Goal: Communication & Community: Ask a question

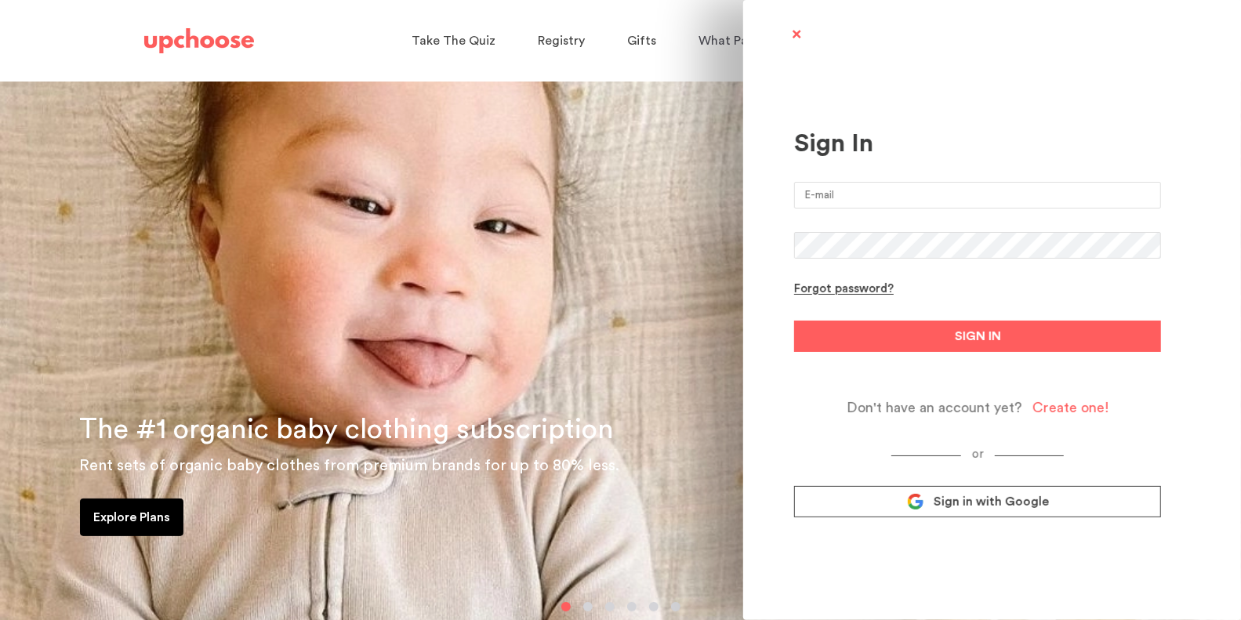
click at [927, 189] on input "email" at bounding box center [977, 195] width 367 height 27
type input "[EMAIL_ADDRESS][DOMAIN_NAME]"
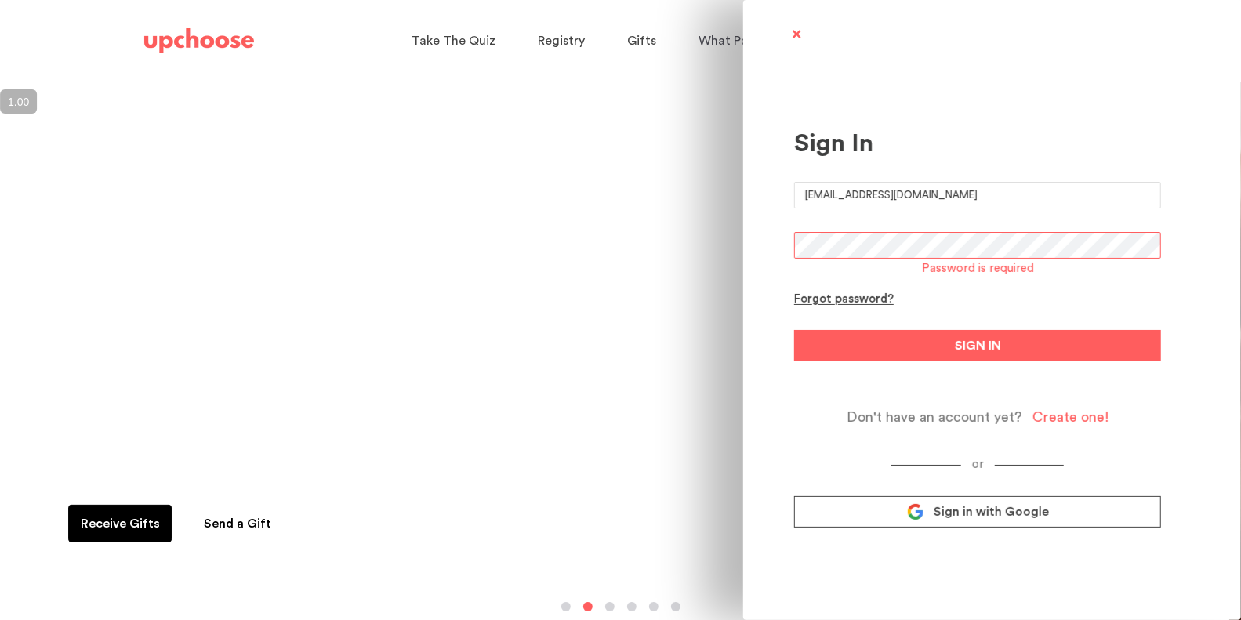
click at [963, 517] on link "Sign in with Google" at bounding box center [977, 511] width 367 height 31
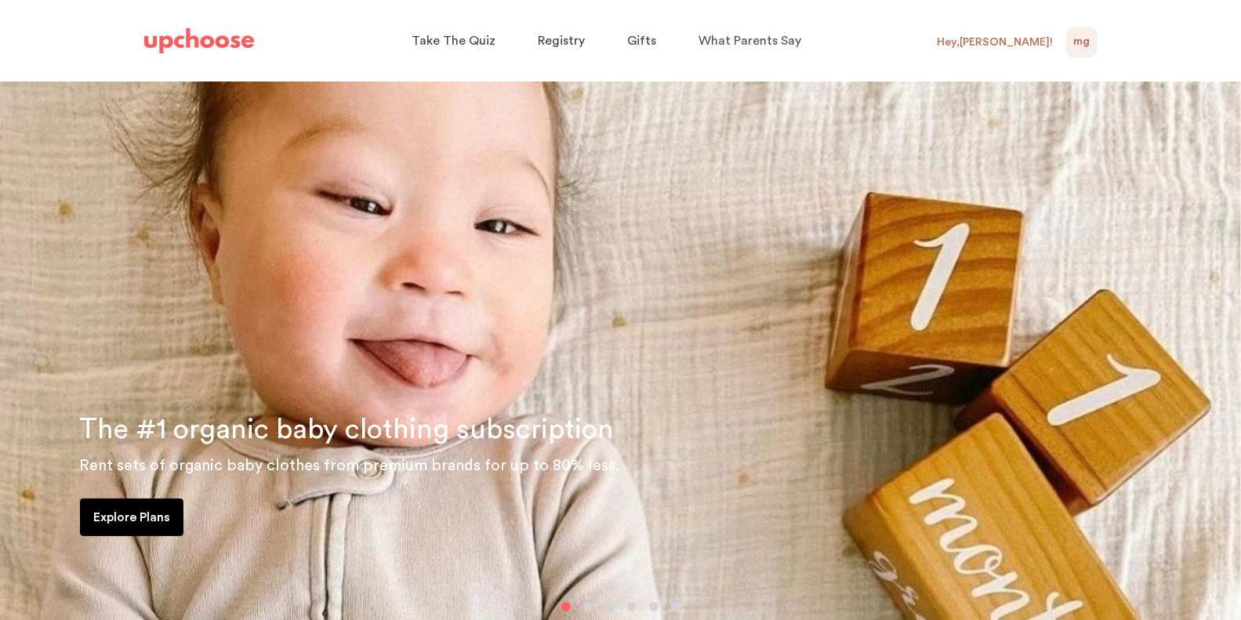
click at [1037, 42] on div "Hey, Marian !" at bounding box center [995, 42] width 116 height 14
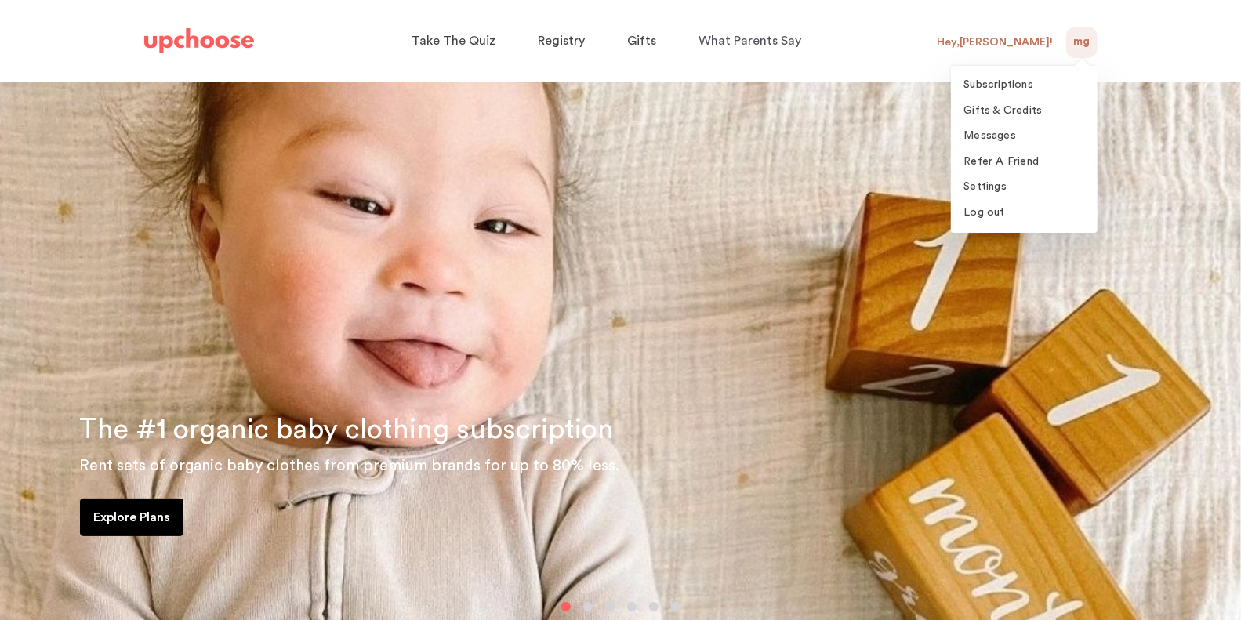
click at [1086, 43] on span "MG" at bounding box center [1081, 42] width 16 height 19
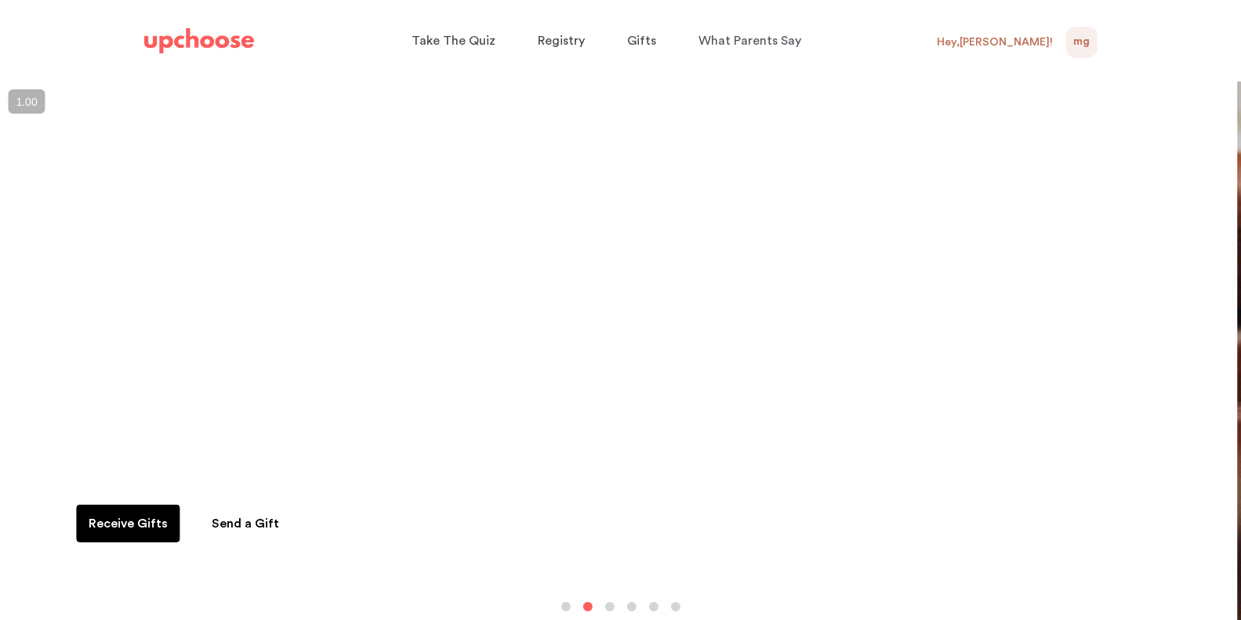
click at [1086, 43] on span "MG" at bounding box center [1081, 42] width 16 height 19
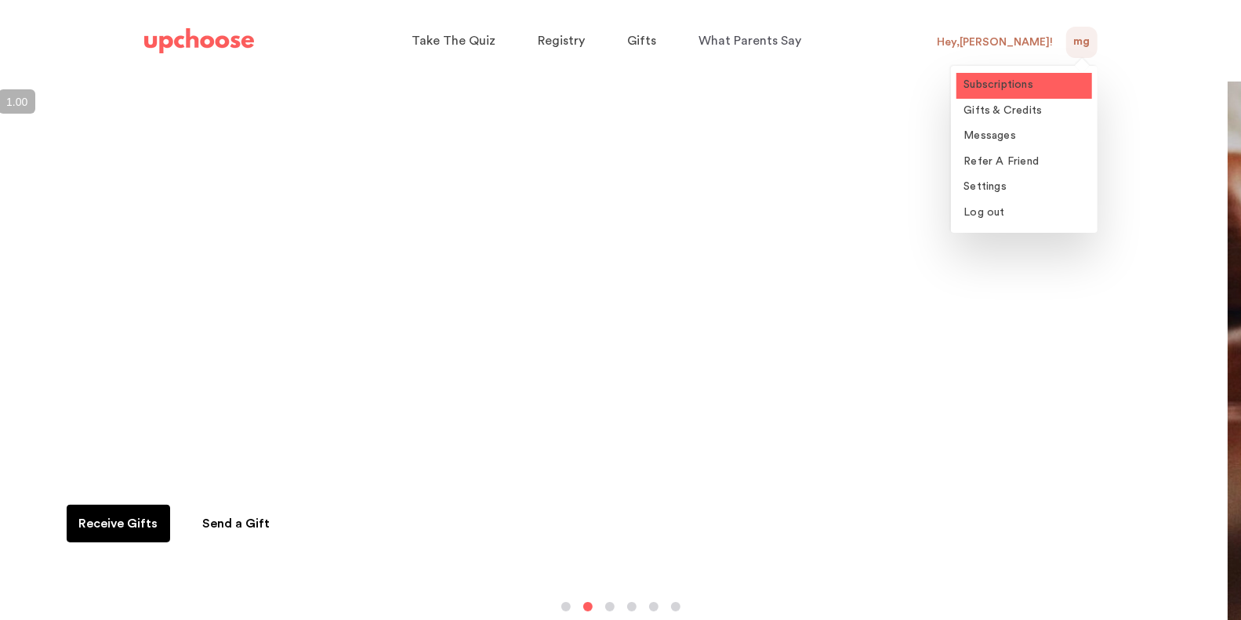
click at [1034, 85] on link "Subscriptions" at bounding box center [1024, 86] width 136 height 26
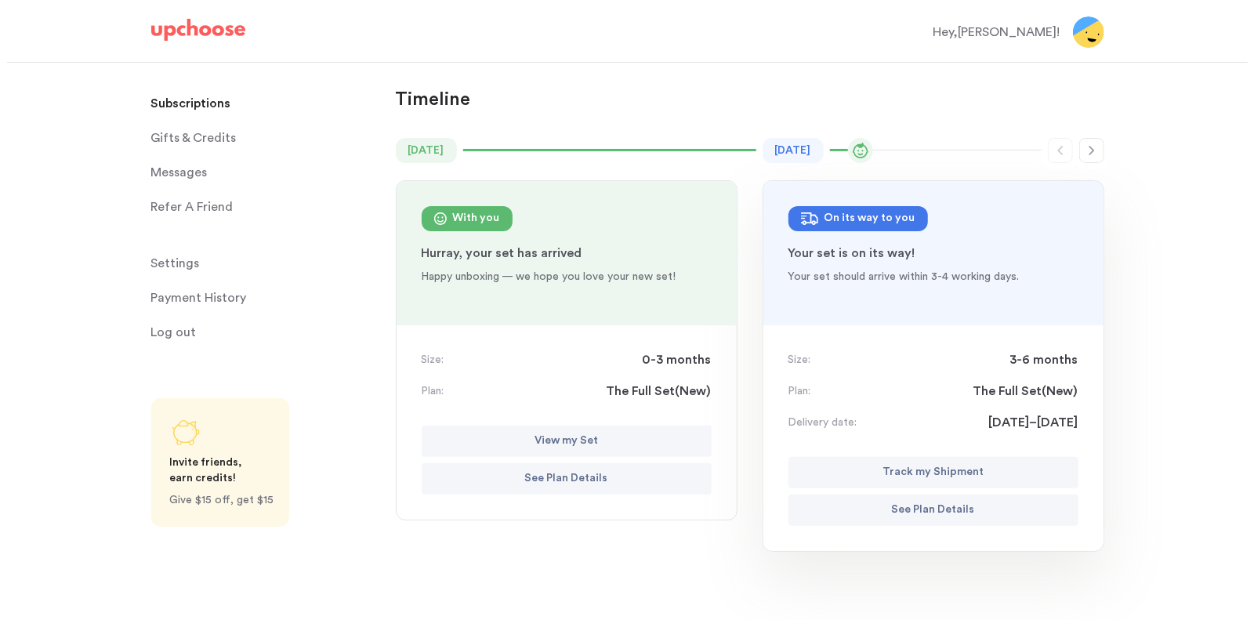
scroll to position [77, 0]
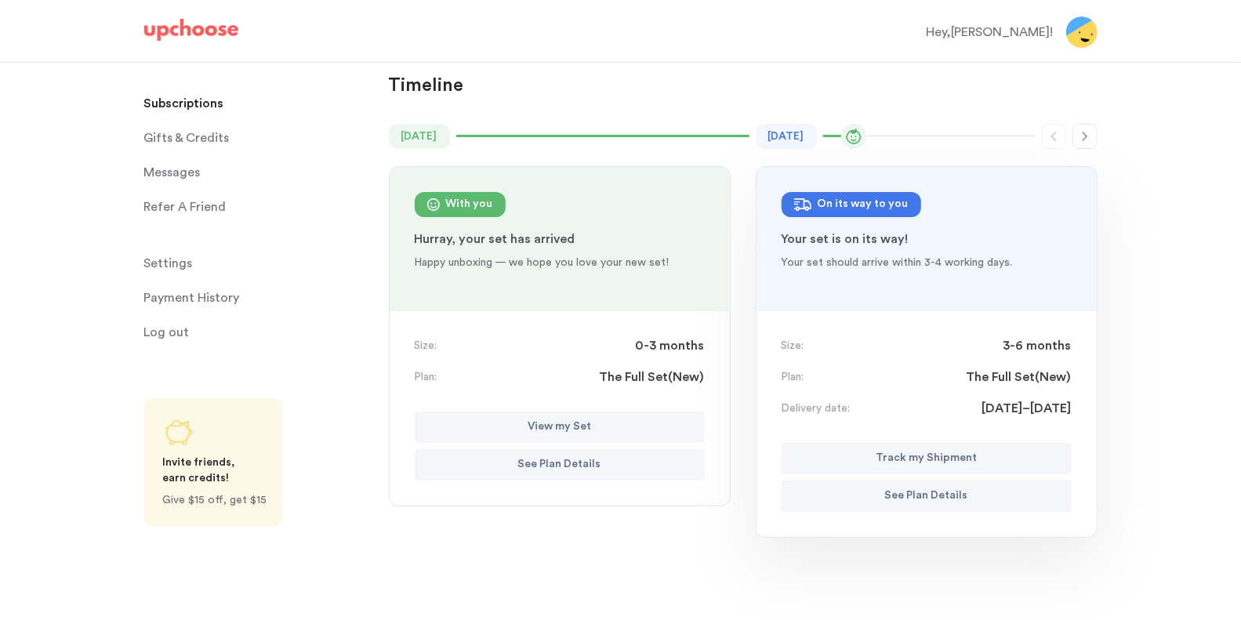
click at [892, 502] on p "See Plan Details" at bounding box center [926, 496] width 83 height 19
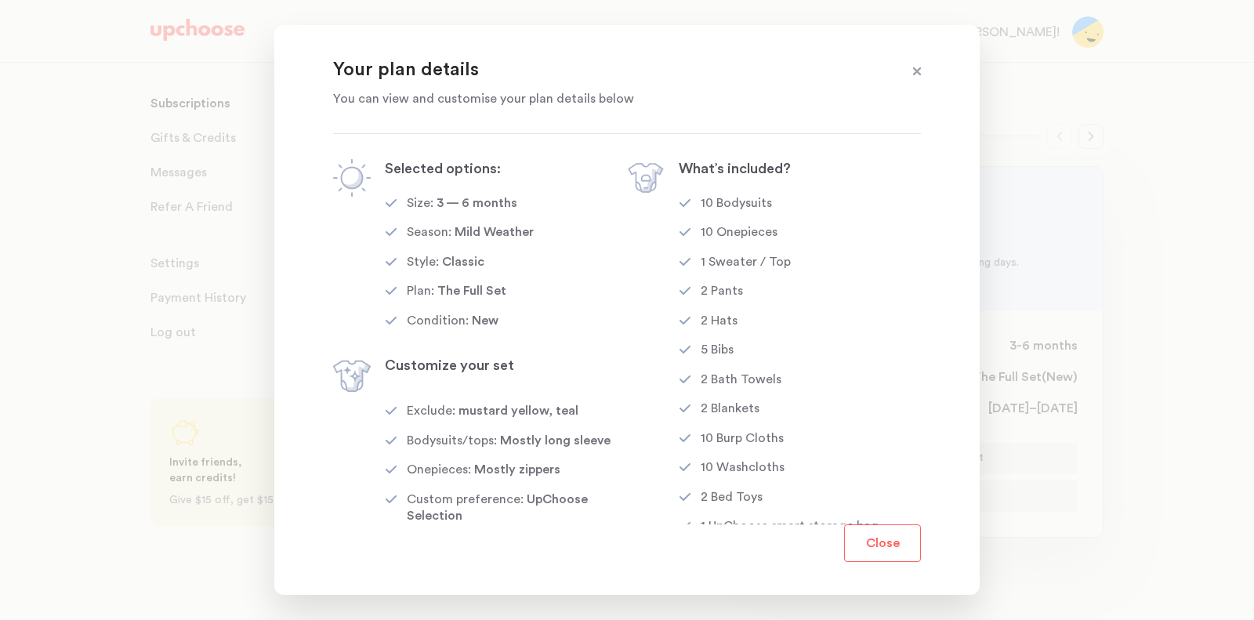
click at [913, 70] on span at bounding box center [917, 72] width 20 height 20
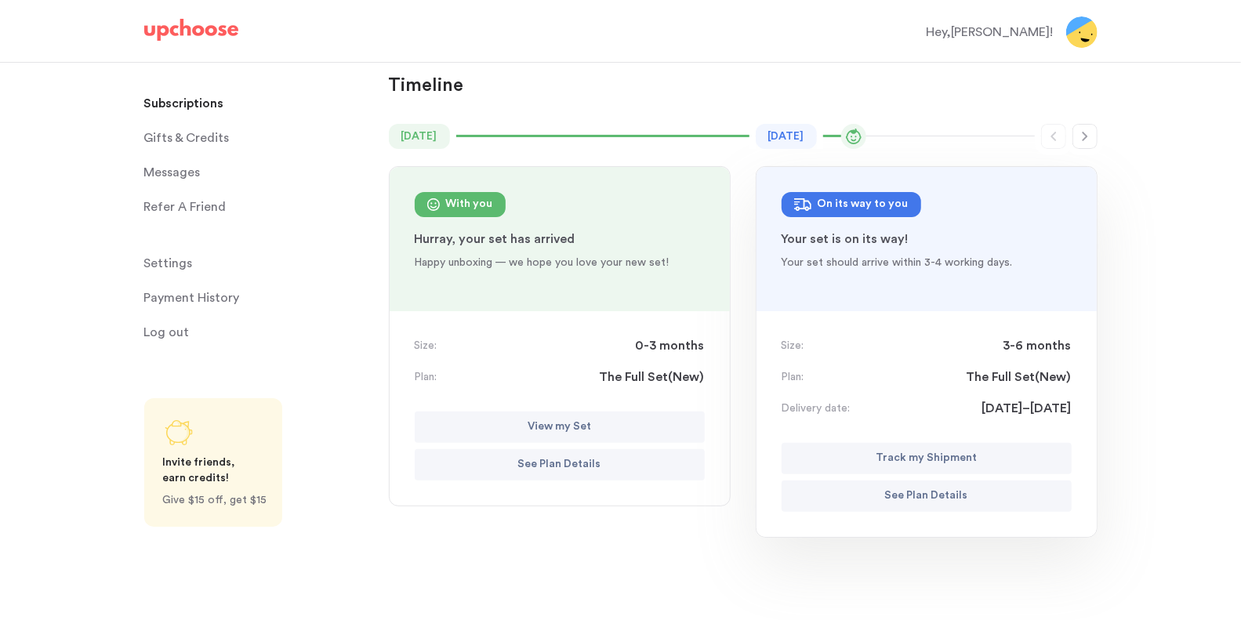
click at [943, 498] on p "See Plan Details" at bounding box center [926, 496] width 83 height 19
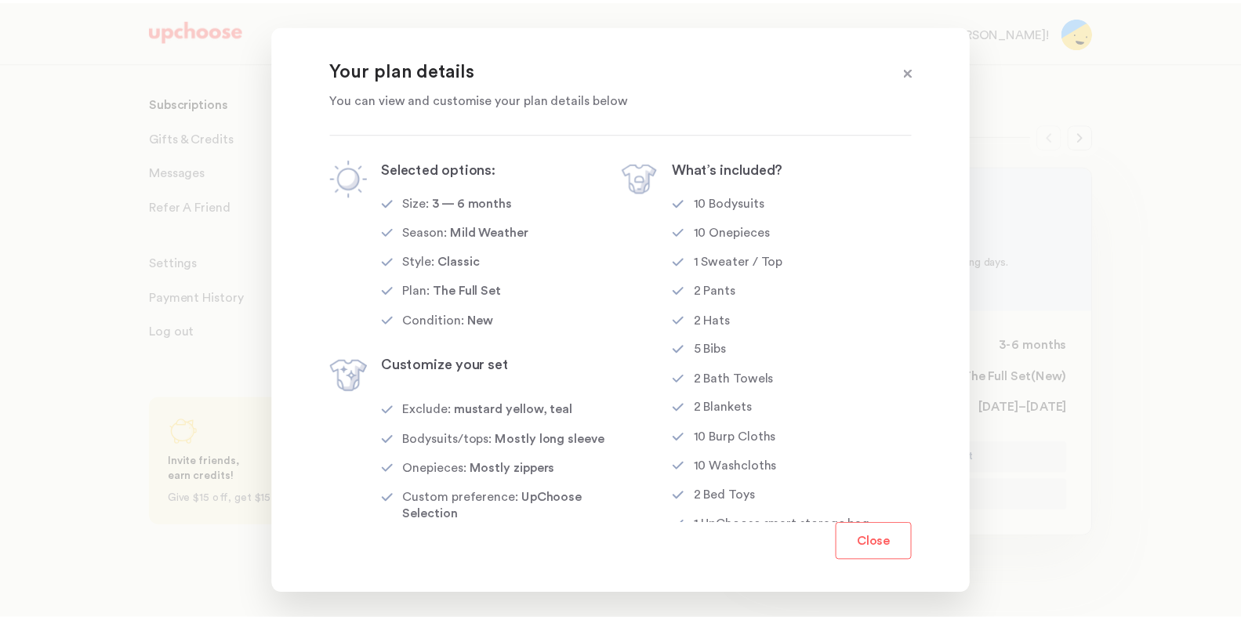
scroll to position [24, 0]
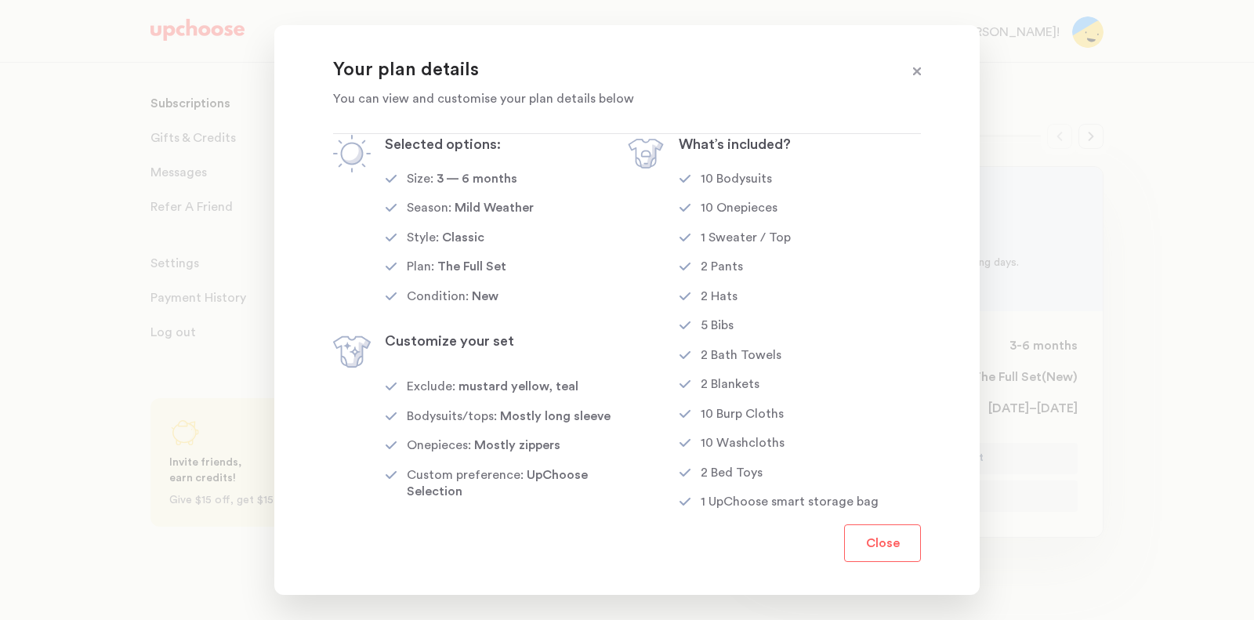
click at [863, 545] on button "Close" at bounding box center [882, 543] width 77 height 38
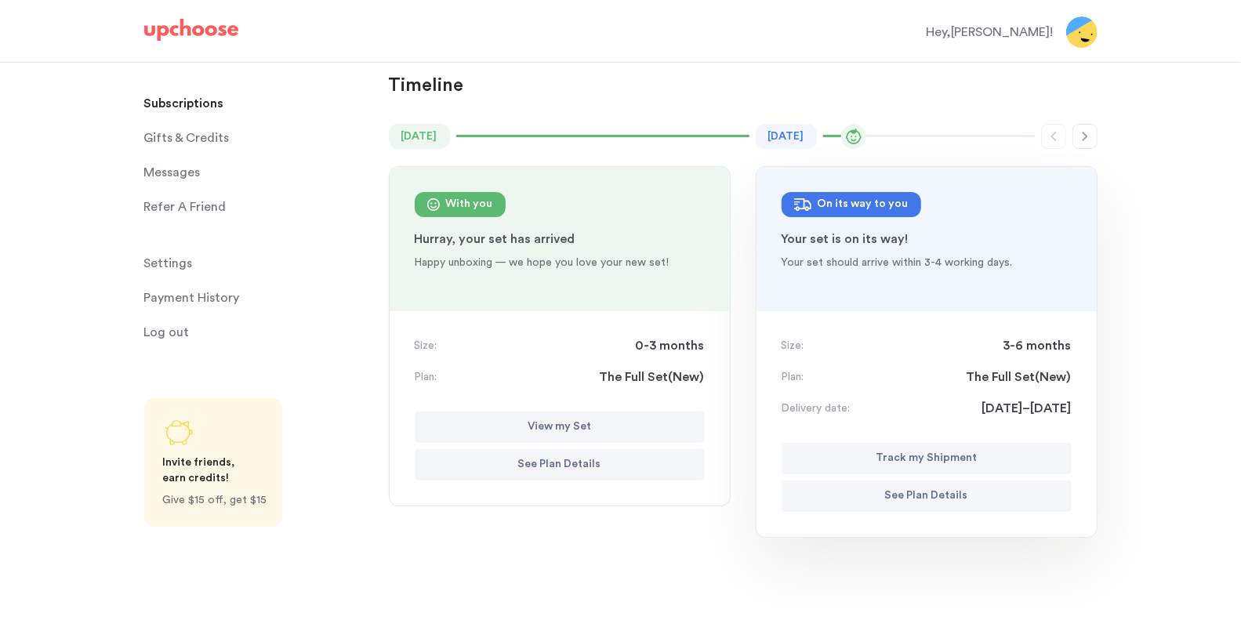
click at [199, 167] on span "Messages" at bounding box center [172, 172] width 56 height 31
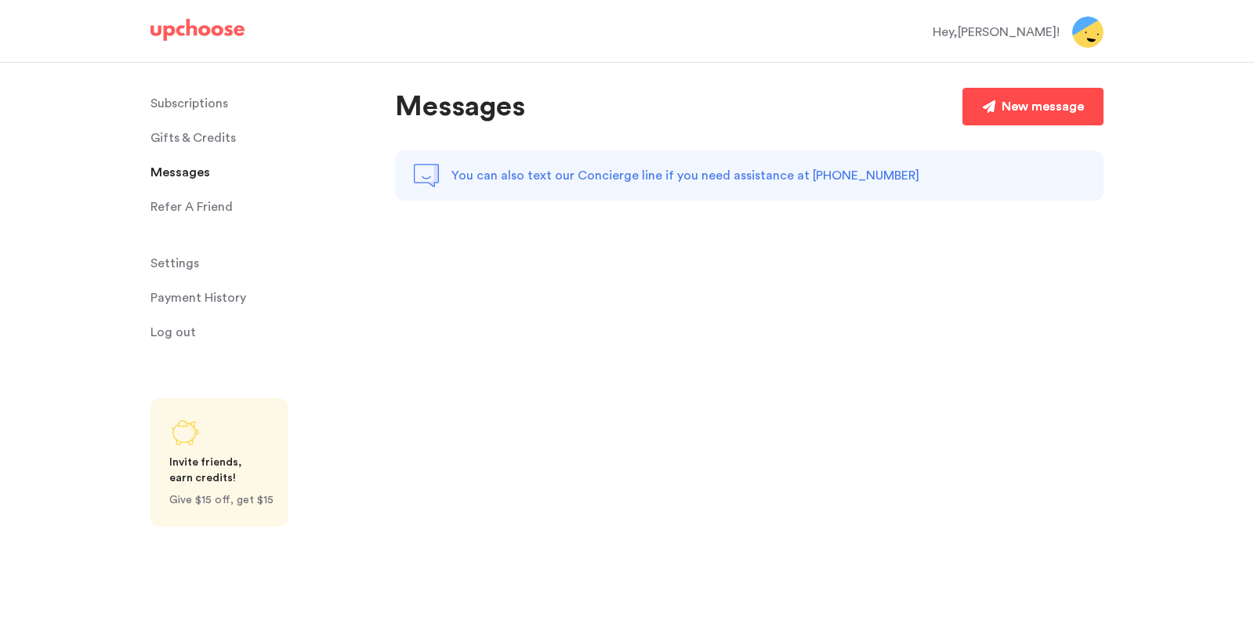
click at [1006, 103] on div "New message" at bounding box center [1043, 106] width 82 height 19
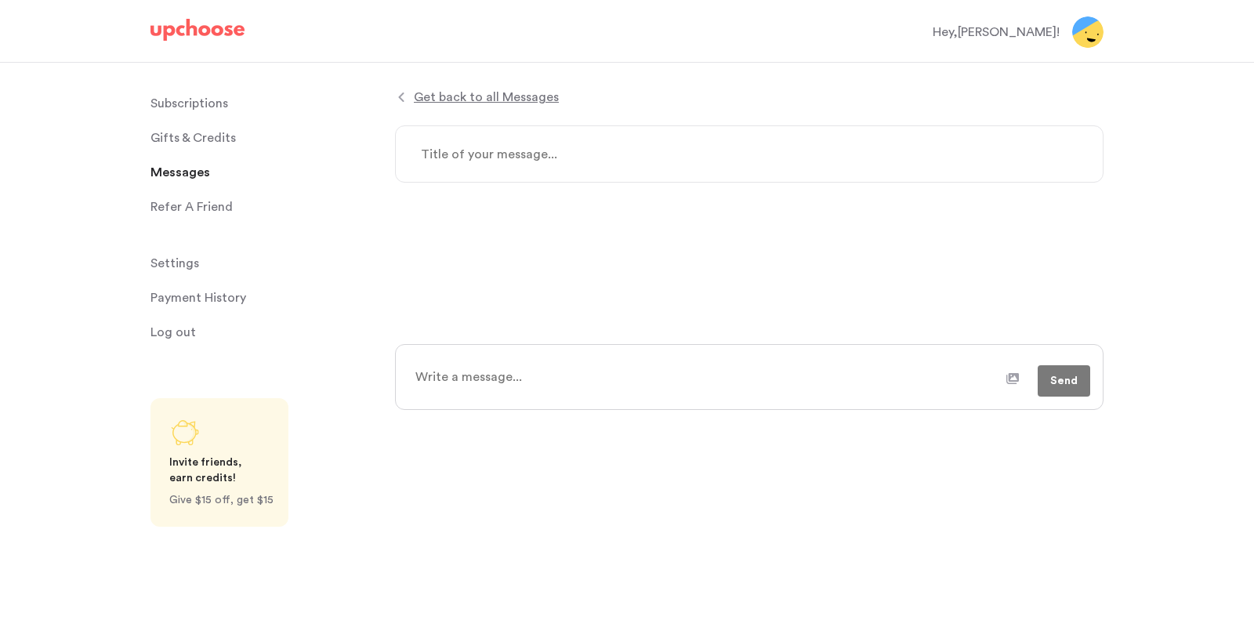
click at [854, 119] on div at bounding box center [749, 147] width 709 height 81
click at [844, 141] on textarea at bounding box center [749, 153] width 709 height 57
type textarea "x"
type textarea "n"
type textarea "x"
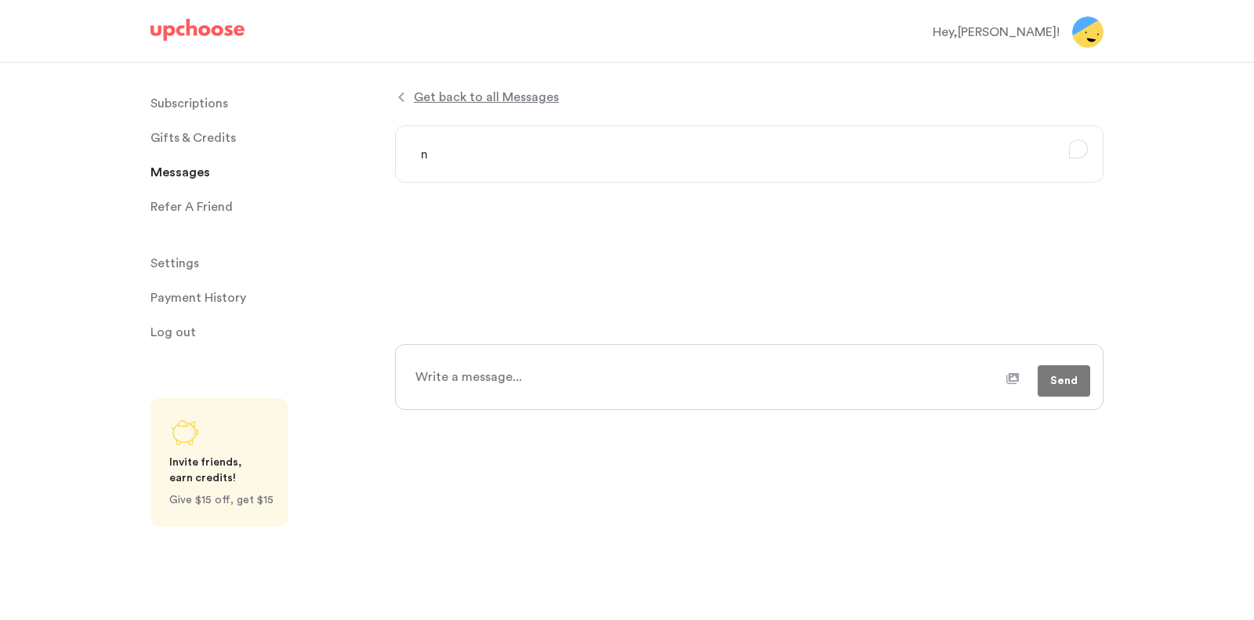
type textarea "ne"
type textarea "x"
type textarea "new"
type textarea "x"
type textarea "new d"
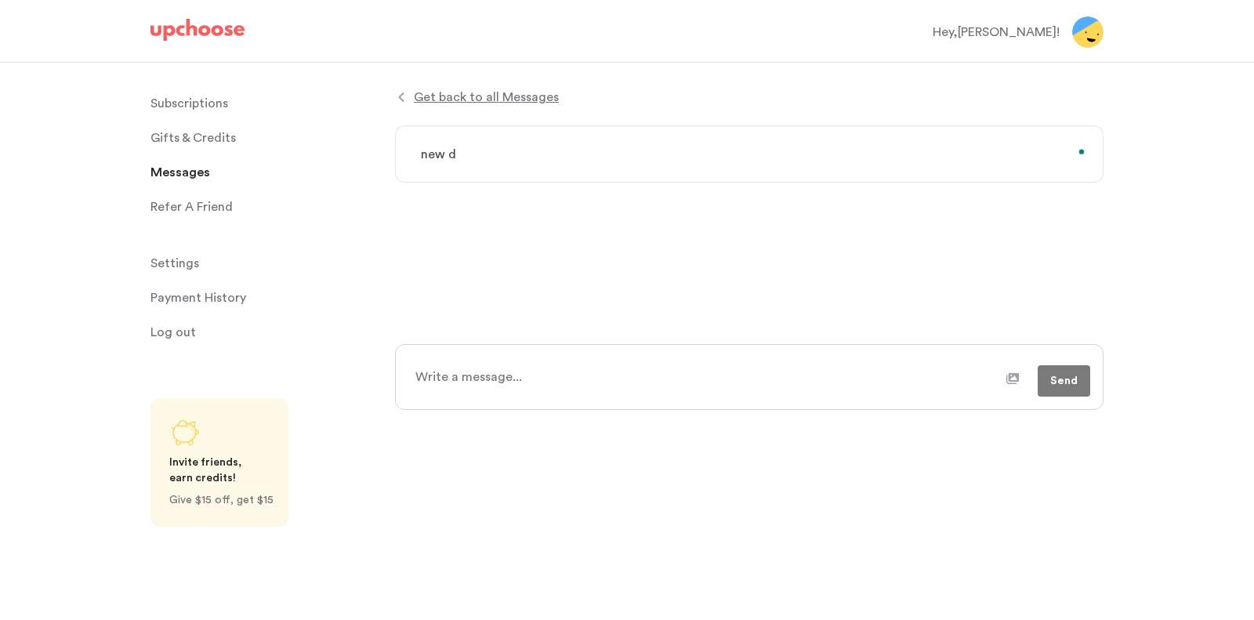
type textarea "x"
type textarea "new dh"
type textarea "x"
type textarea "new d"
type textarea "x"
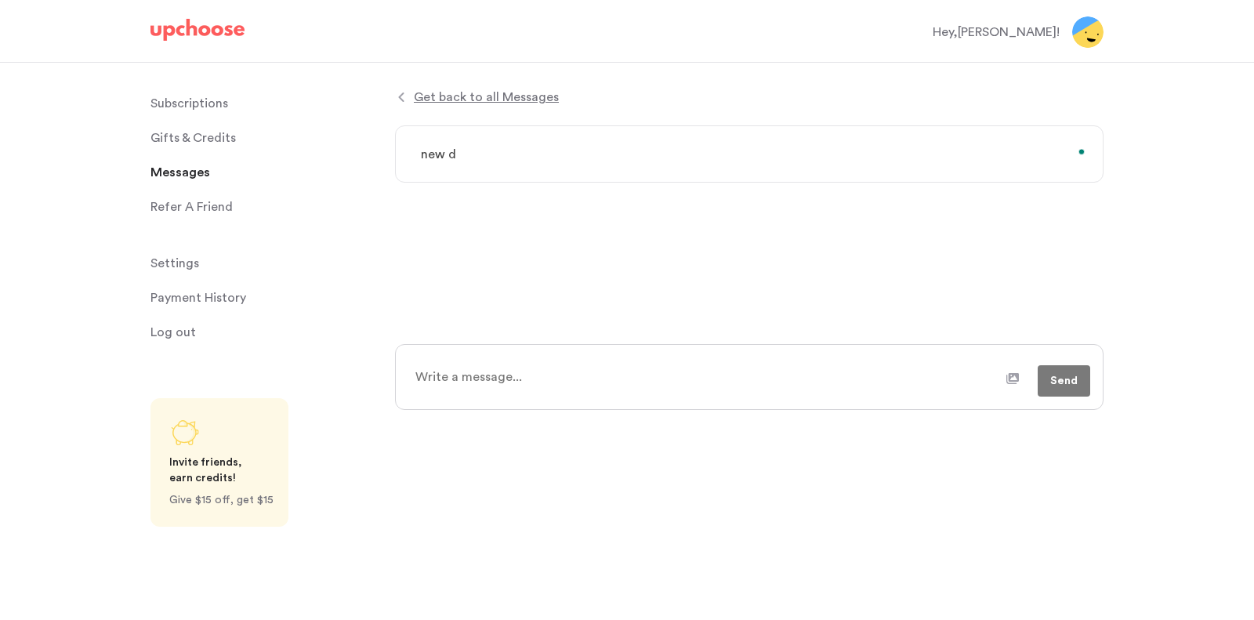
type textarea "new"
type textarea "x"
type textarea "new s"
type textarea "x"
type textarea "new sh"
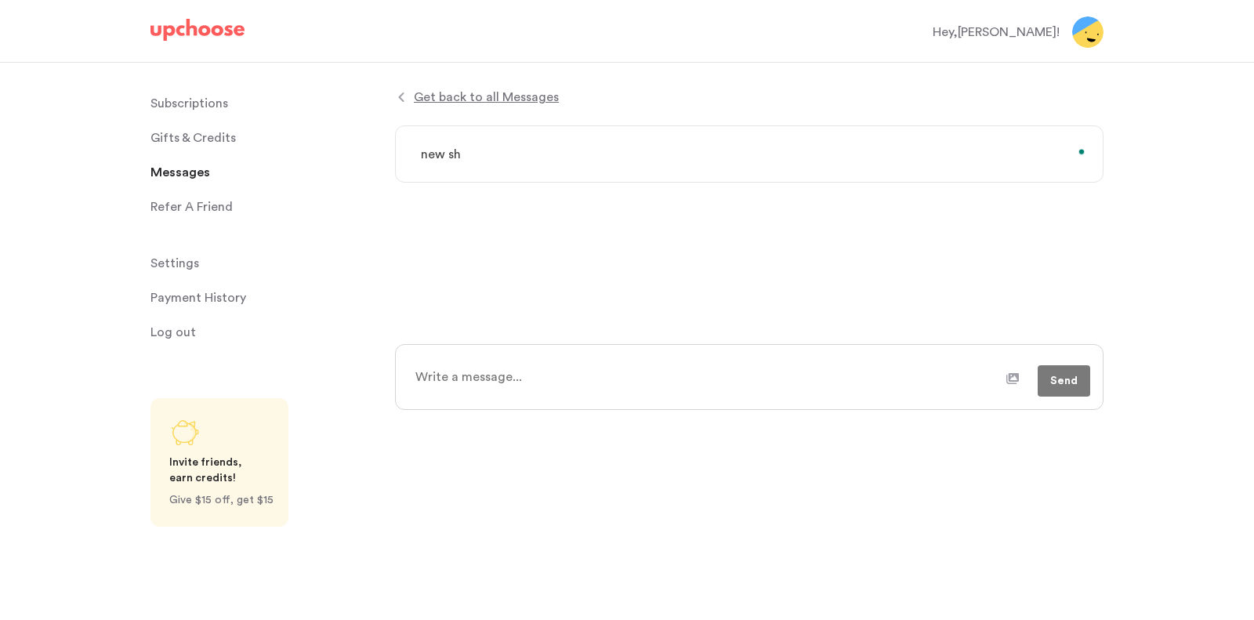
type textarea "x"
type textarea "new shp"
type textarea "x"
type textarea "new sh"
type textarea "x"
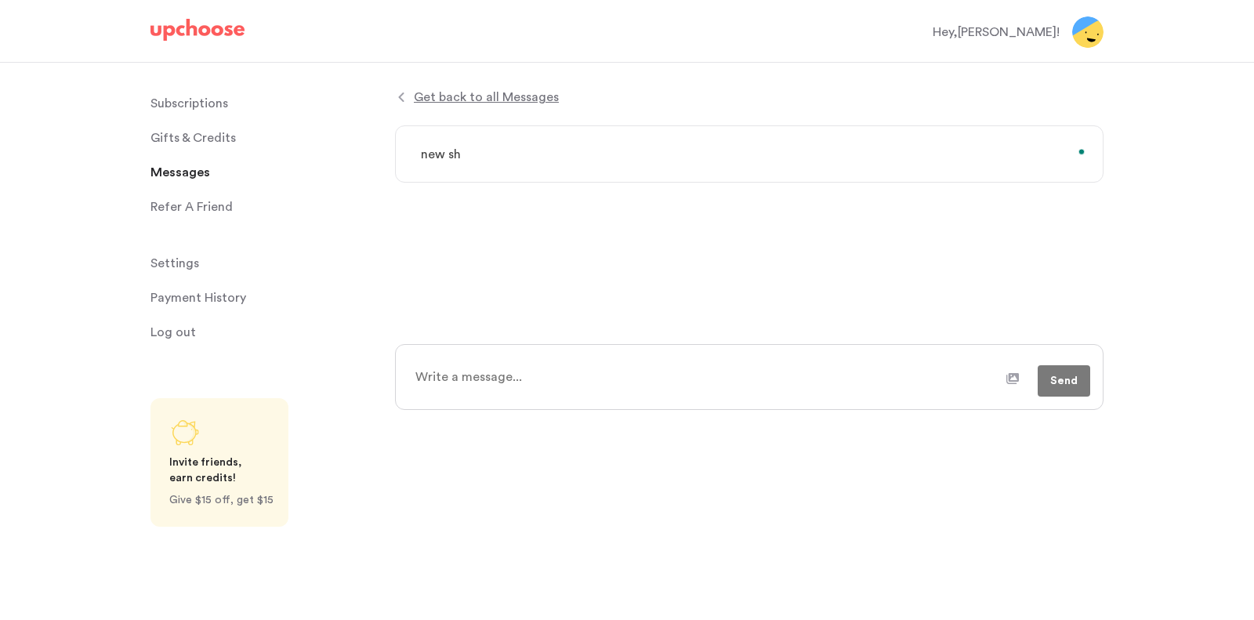
type textarea "new shi"
type textarea "x"
type textarea "new ship"
type textarea "x"
type textarea "new shipm"
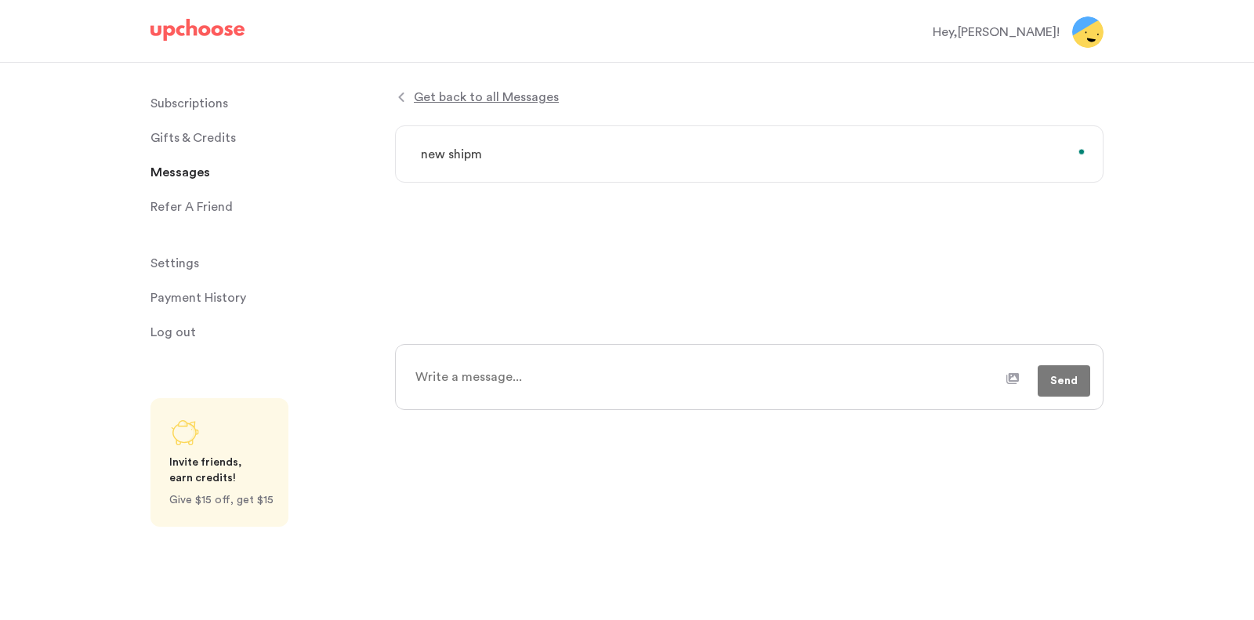
type textarea "x"
type textarea "new shipme"
type textarea "x"
type textarea "new shipmen"
type textarea "x"
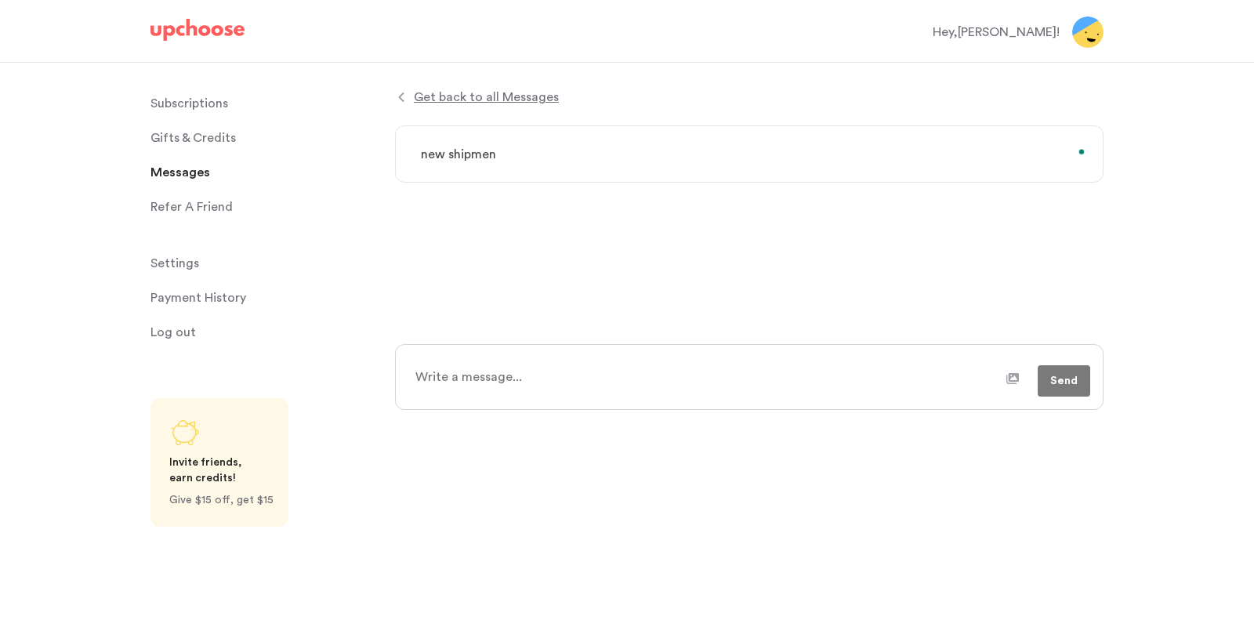
type textarea "new shipment"
type textarea "x"
type textarea "new shipment"
type textarea "x"
click at [549, 355] on div "Send" at bounding box center [749, 377] width 709 height 66
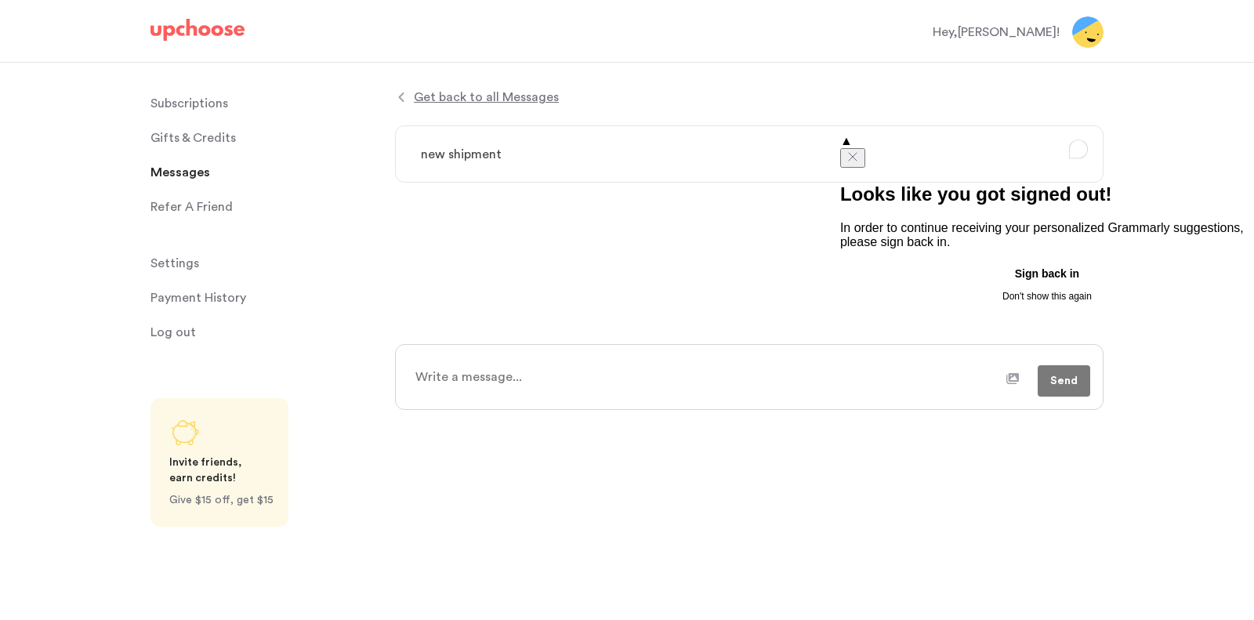
click at [533, 368] on textarea at bounding box center [705, 376] width 601 height 39
type textarea "x"
type textarea "H"
type textarea "x"
type textarea "Hi,"
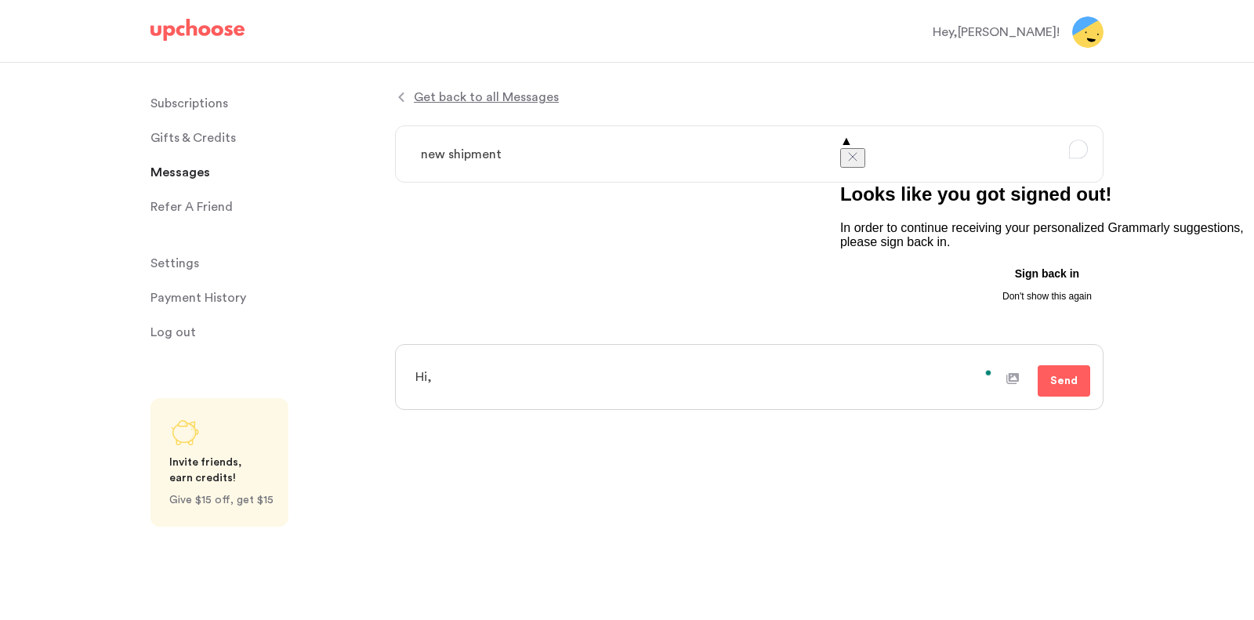
type textarea "x"
type textarea "Hi,"
click at [757, 248] on form "Get back to all Messages new shipment Hi, Send" at bounding box center [749, 249] width 709 height 322
click at [859, 155] on icon "Close" at bounding box center [852, 156] width 13 height 13
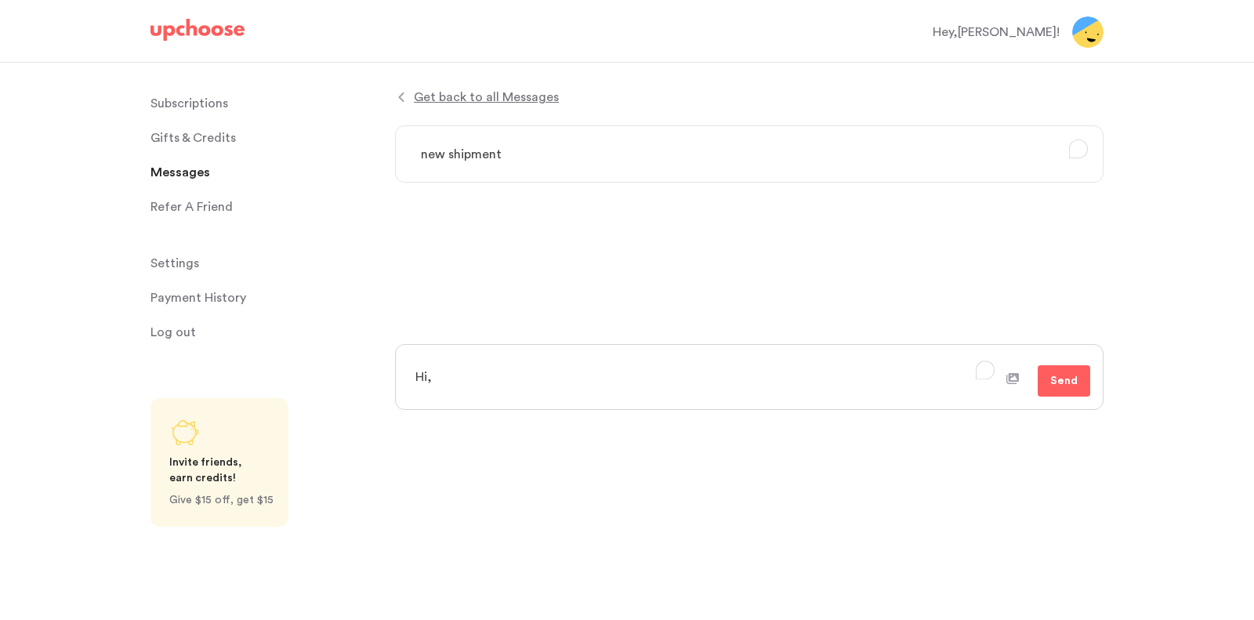
click at [631, 381] on textarea "Hi," at bounding box center [705, 376] width 601 height 39
type textarea "x"
type textarea "Hi,"
type textarea "x"
type textarea "Hi, I"
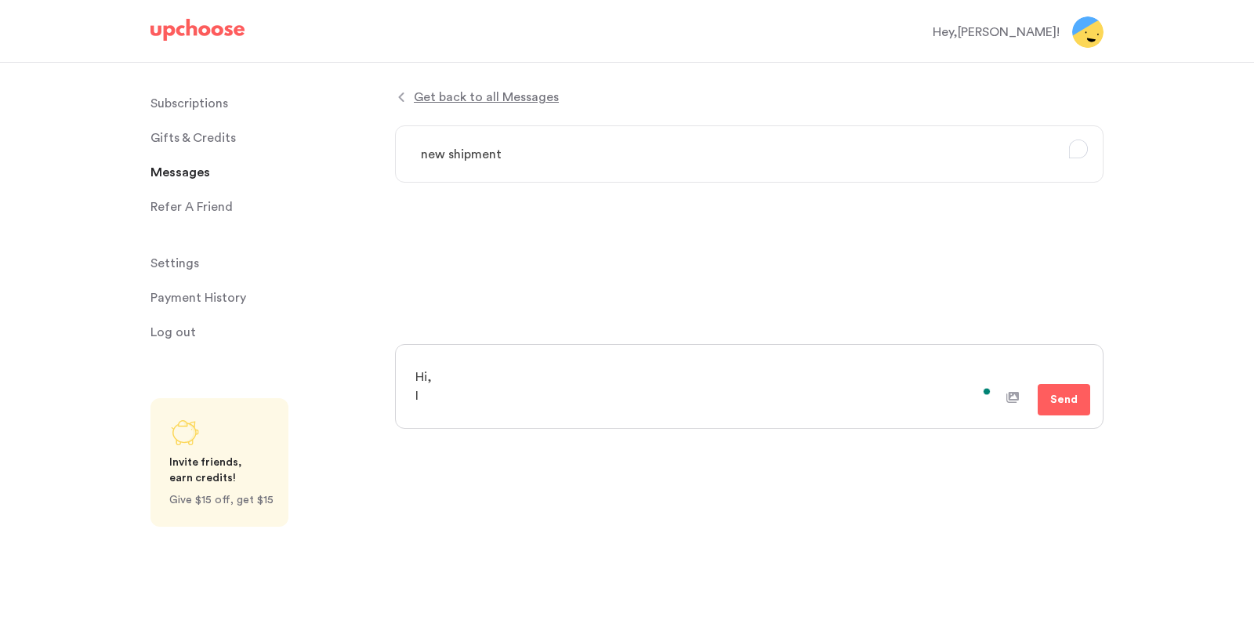
type textarea "x"
type textarea "Hi, I ha"
type textarea "x"
type textarea "Hi, I had"
type textarea "x"
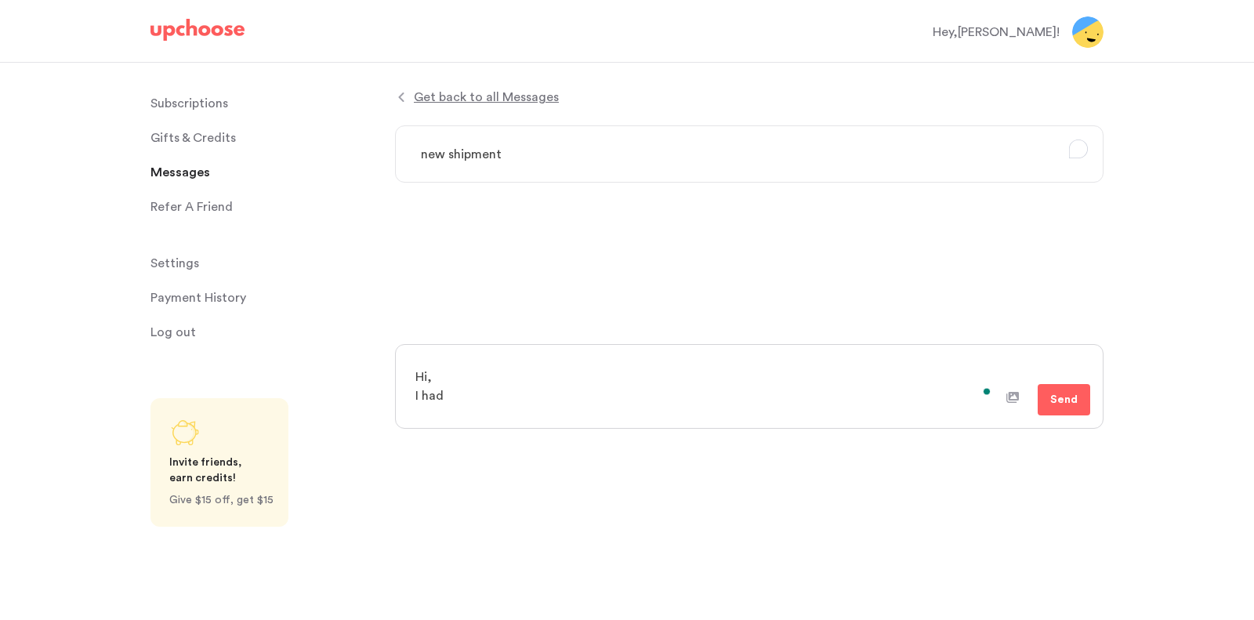
type textarea "Hi, I had"
type textarea "x"
type textarea "Hi, I had e"
type textarea "x"
type textarea "Hi, I had em"
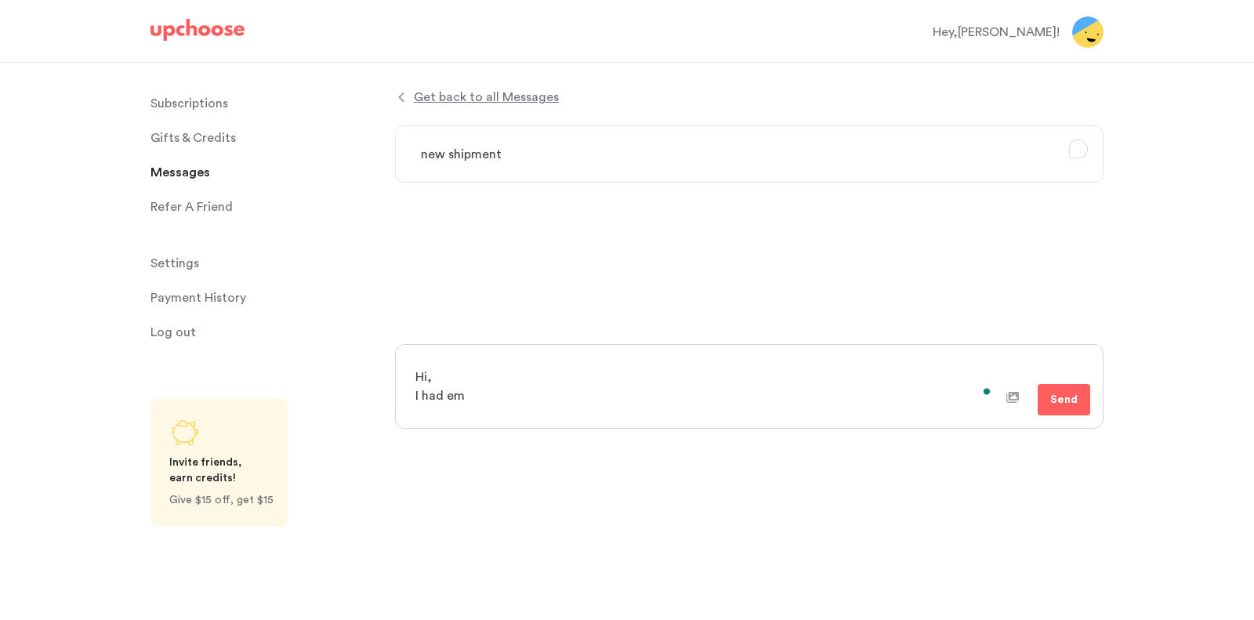
type textarea "x"
type textarea "Hi, I had emai"
type textarea "x"
type textarea "Hi, I had emaile"
type textarea "x"
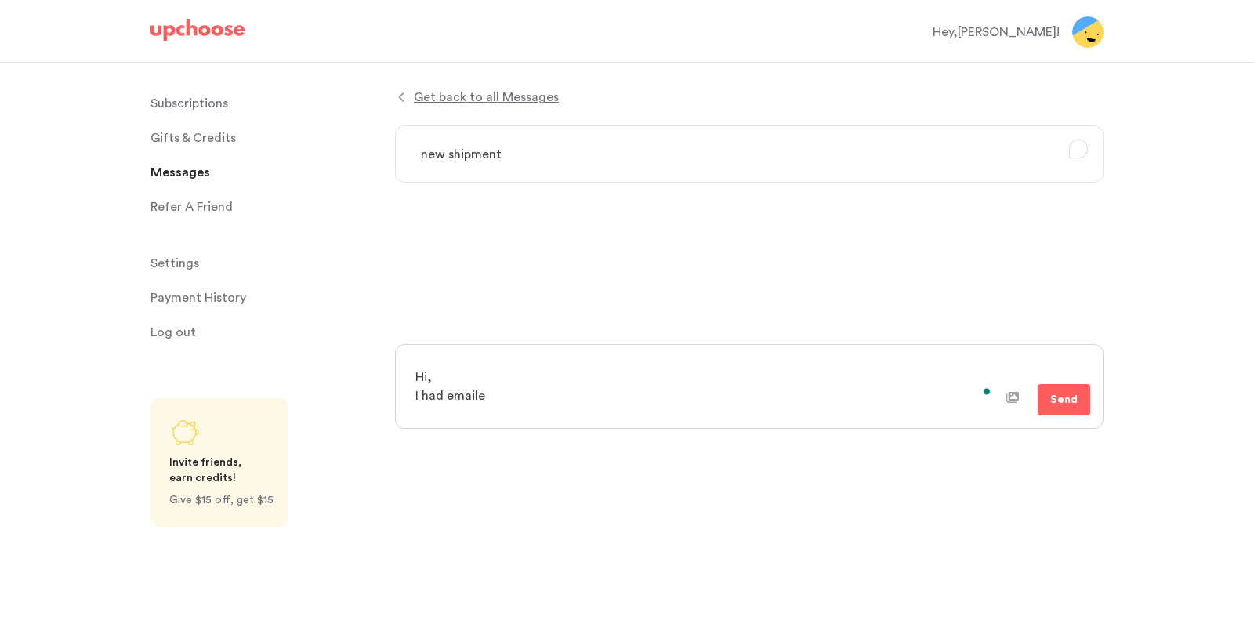
type textarea "Hi, I had emailed"
type textarea "x"
type textarea "Hi, I had emailed"
type textarea "x"
type textarea "Hi, I had emailed s"
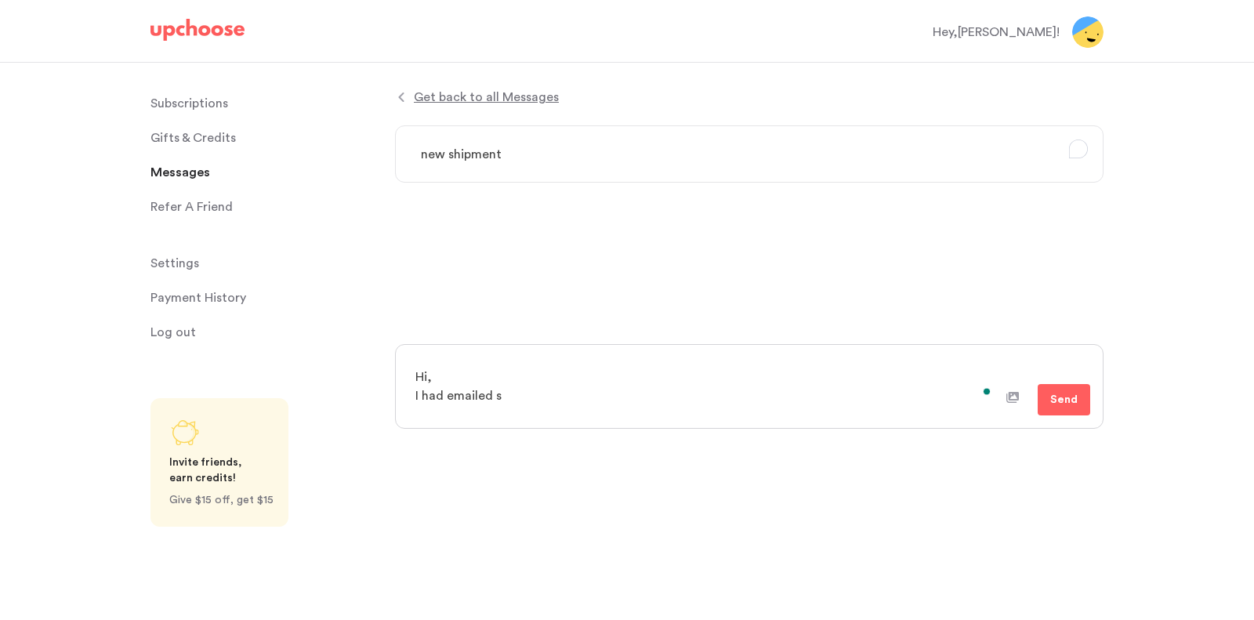
type textarea "x"
type textarea "Hi, I had emailed som"
type textarea "x"
type textarea "Hi, I had emailed some"
type textarea "x"
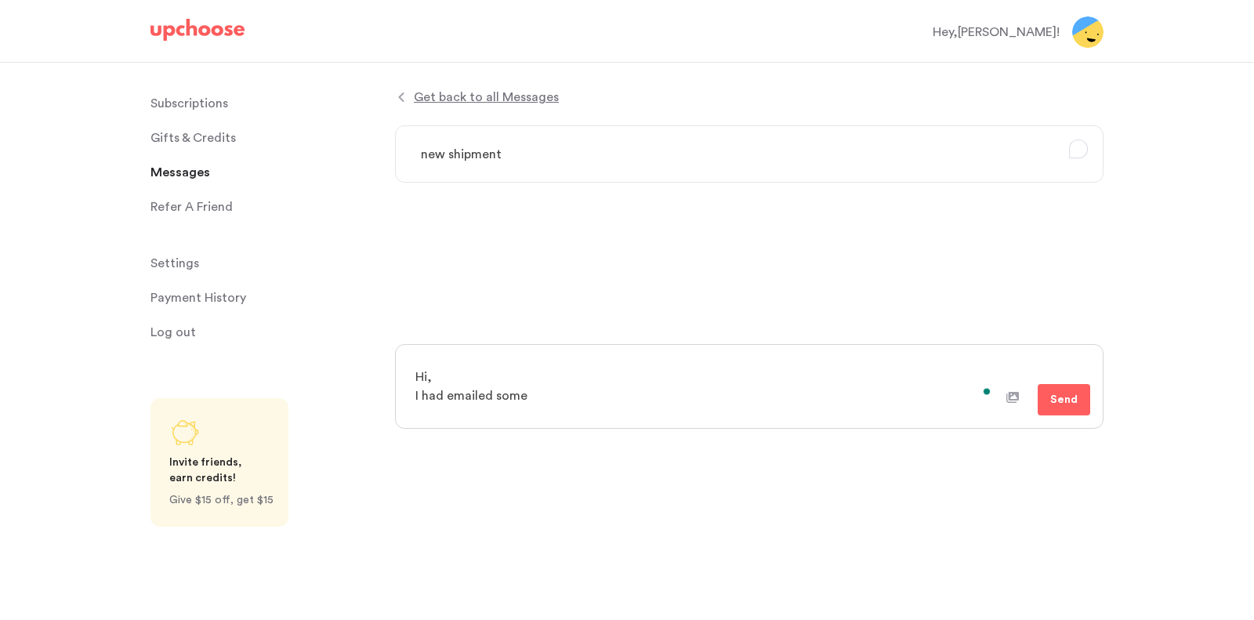
type textarea "Hi, I had emailed someo"
type textarea "x"
type textarea "Hi, I had emailed someon"
type textarea "x"
type textarea "Hi, I had emailed someone"
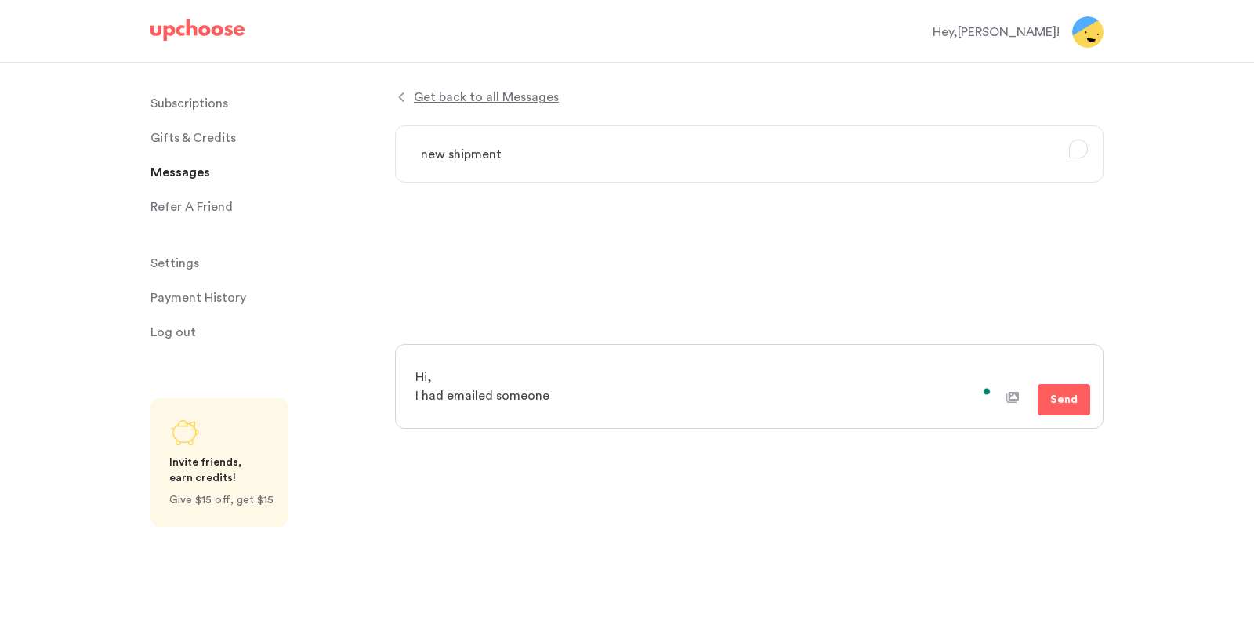
type textarea "x"
type textarea "Hi, I had emailed someone"
type textarea "x"
type textarea "Hi, I had emailed someone a"
type textarea "x"
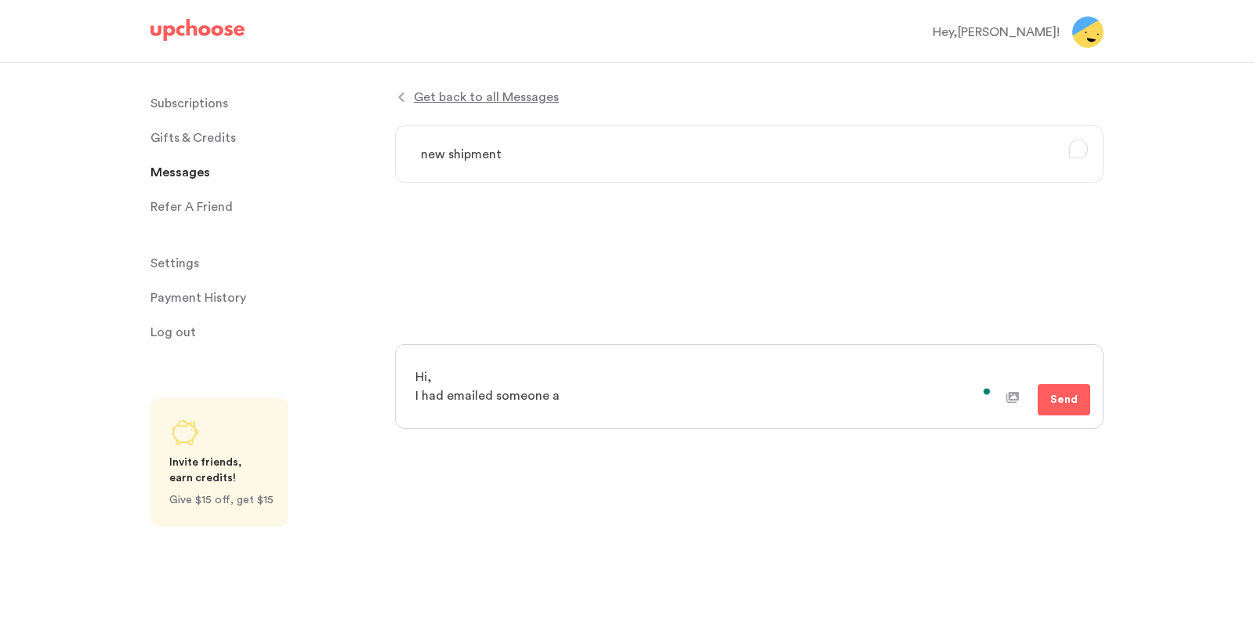
type textarea "Hi, I had emailed someone as"
type textarea "x"
type textarea "Hi, I had emailed someone ask"
type textarea "x"
type textarea "Hi, I had emailed someone aski"
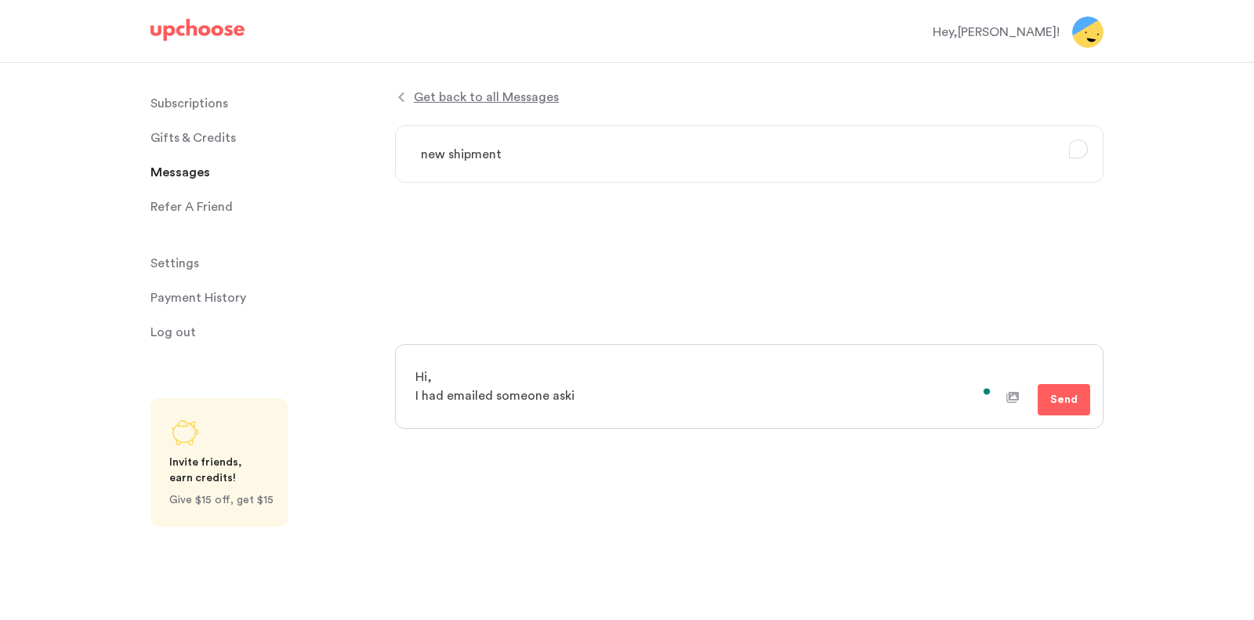
type textarea "x"
type textarea "Hi, I had emailed someone askin"
type textarea "x"
type textarea "Hi, I had emailed someone asking"
type textarea "x"
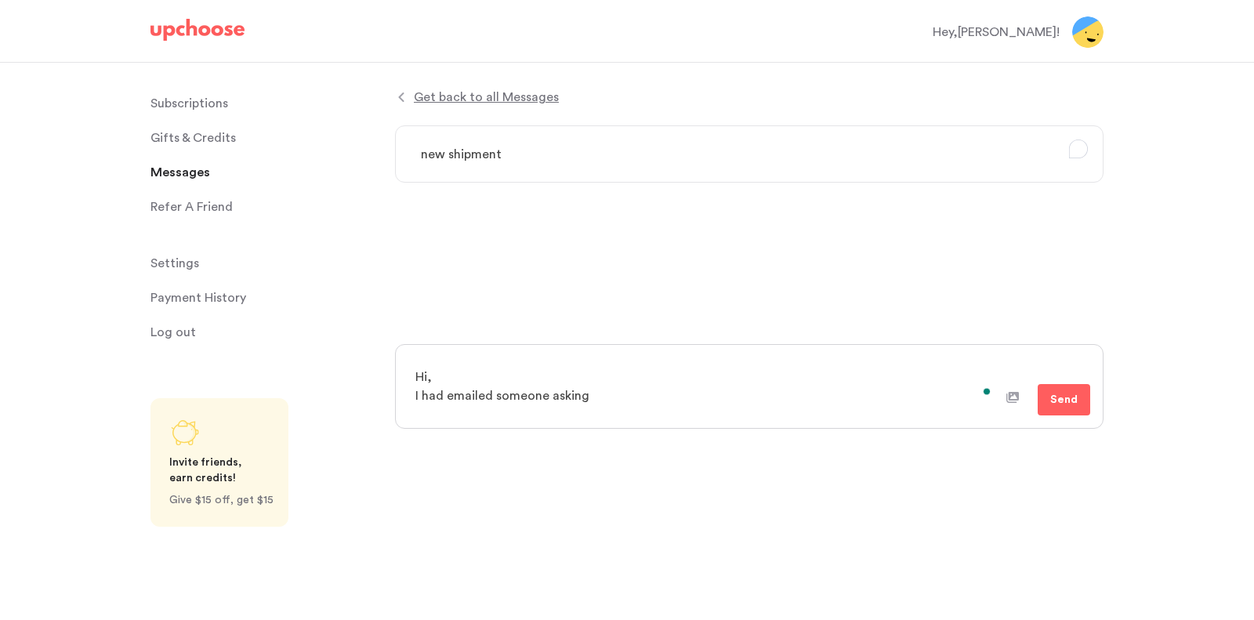
type textarea "Hi, I had emailed someone asking"
type textarea "x"
type textarea "Hi, I had emailed someone asking i"
type textarea "x"
type textarea "Hi, I had emailed someone asking if"
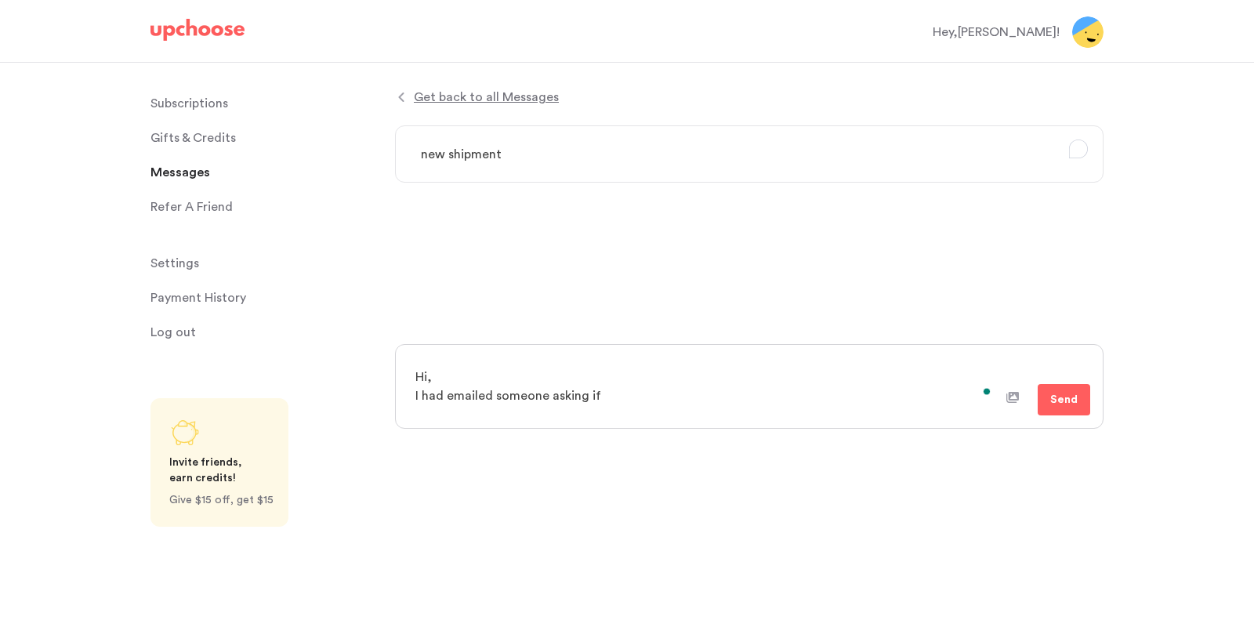
type textarea "x"
type textarea "Hi, I had emailed someone asking if"
type textarea "x"
type textarea "Hi, I had emailed someone asking if w"
type textarea "x"
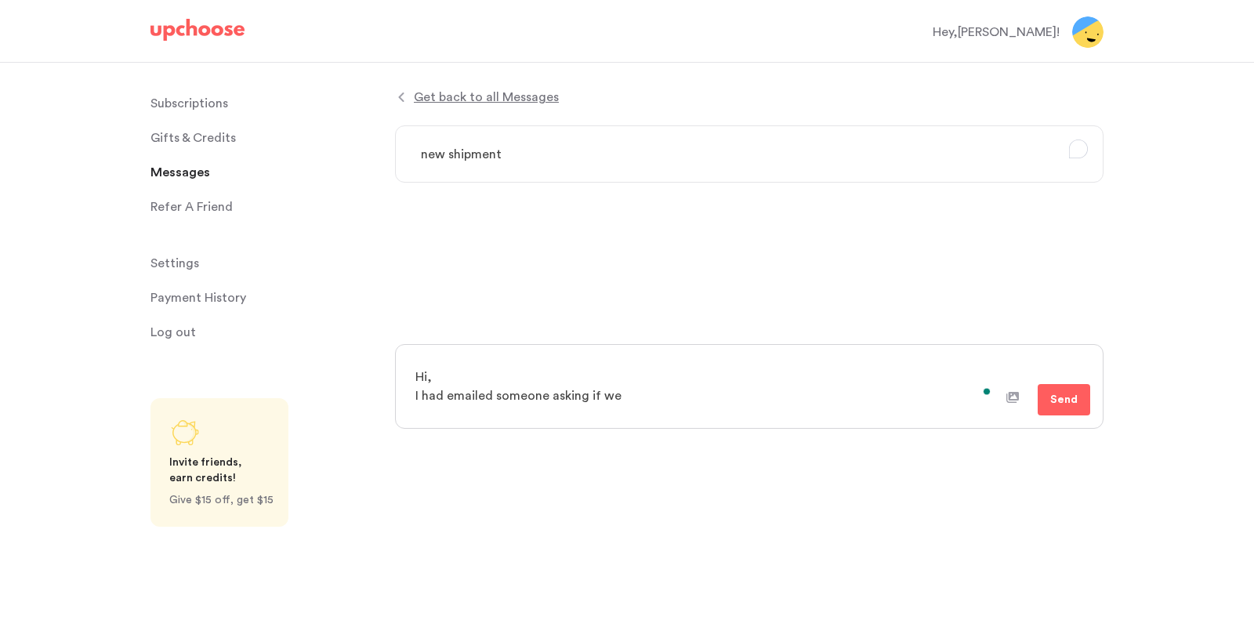
type textarea "Hi, I had emailed someone asking if we"
type textarea "x"
type textarea "Hi, I had emailed someone asking if we c"
type textarea "x"
type textarea "Hi, I had emailed someone asking if we cou"
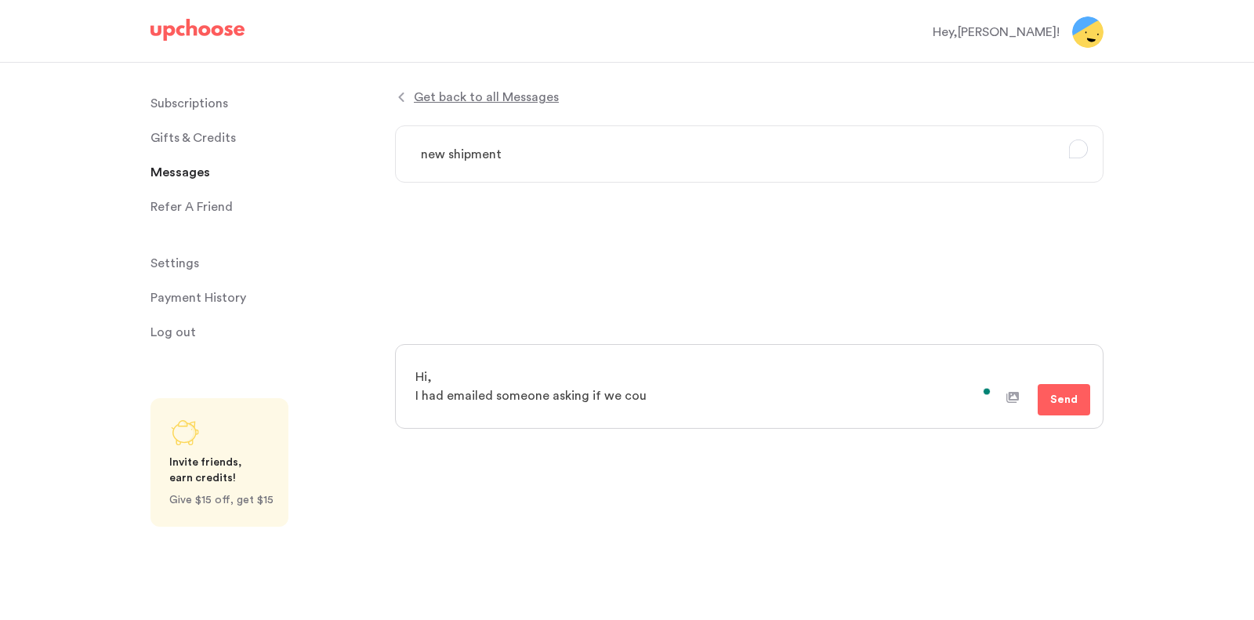
type textarea "x"
type textarea "Hi, I had emailed someone asking if we could"
type textarea "x"
type textarea "Hi, I had emailed someone asking if we could"
type textarea "x"
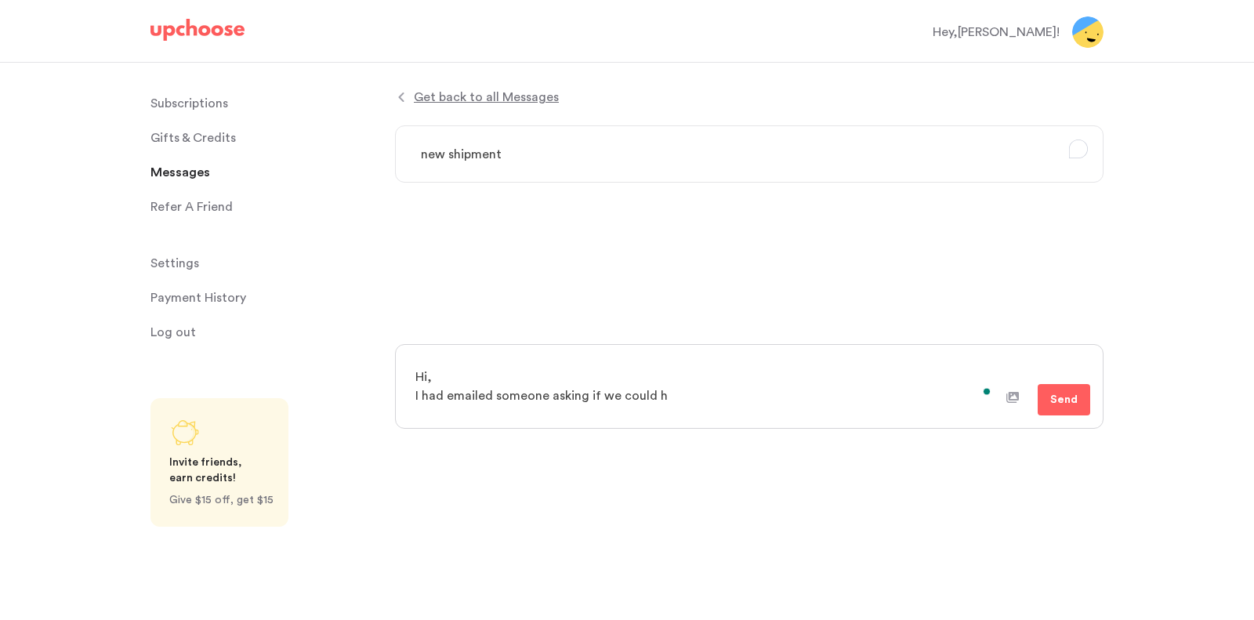
type textarea "Hi, I had emailed someone asking if we could ha"
type textarea "x"
type textarea "Hi, I had emailed someone asking if we could have"
type textarea "x"
type textarea "Hi, I had emailed someone asking if we could have"
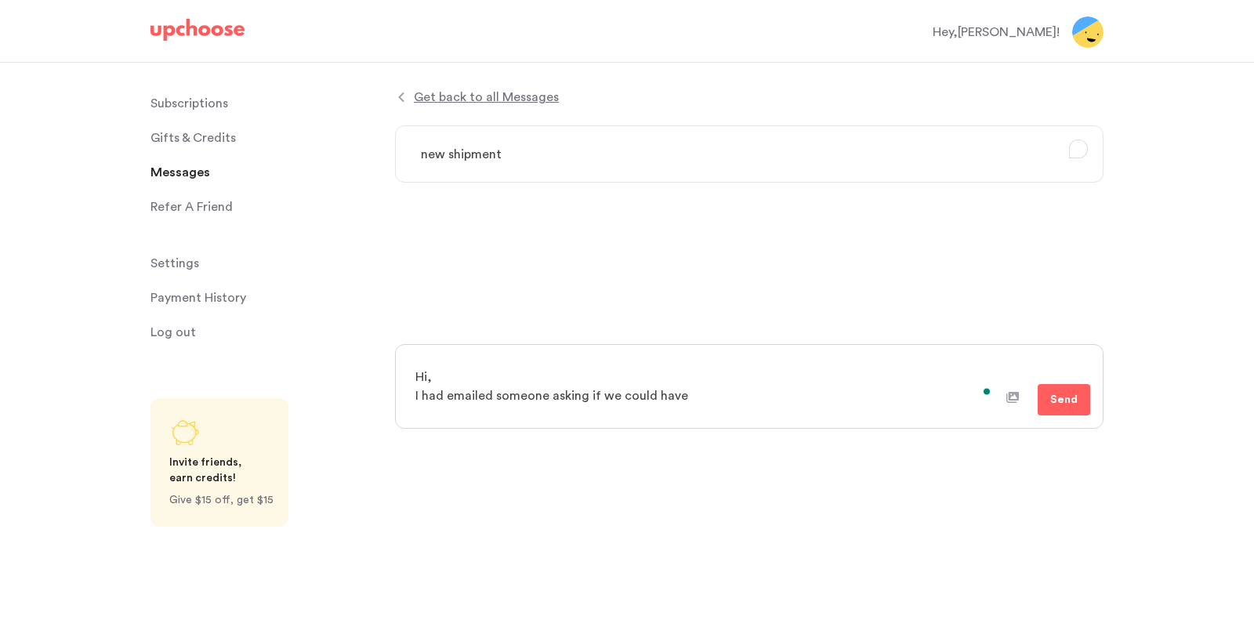
type textarea "x"
type textarea "Hi, I had emailed someone asking if we could have a"
type textarea "x"
type textarea "Hi, I had emailed someone asking if we could have a"
type textarea "x"
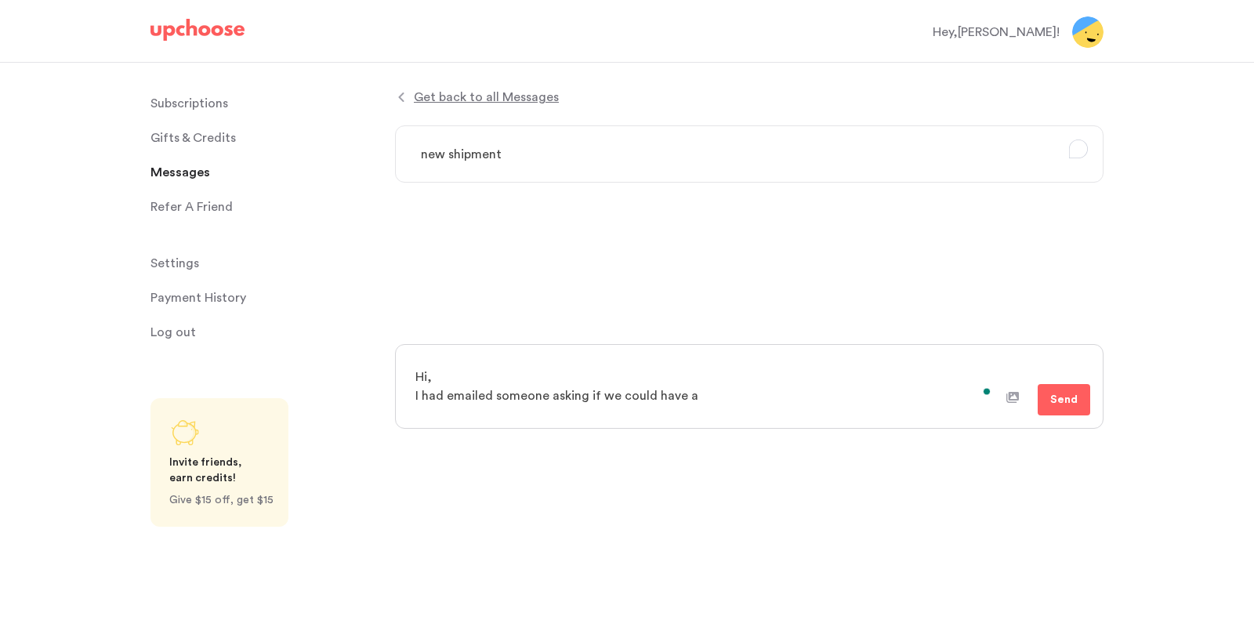
type textarea "Hi, I had emailed someone asking if we could have a p"
type textarea "x"
type textarea "Hi, I had emailed someone asking if we could have a pr"
type textarea "x"
type textarea "Hi, I had emailed someone asking if we could have a pre"
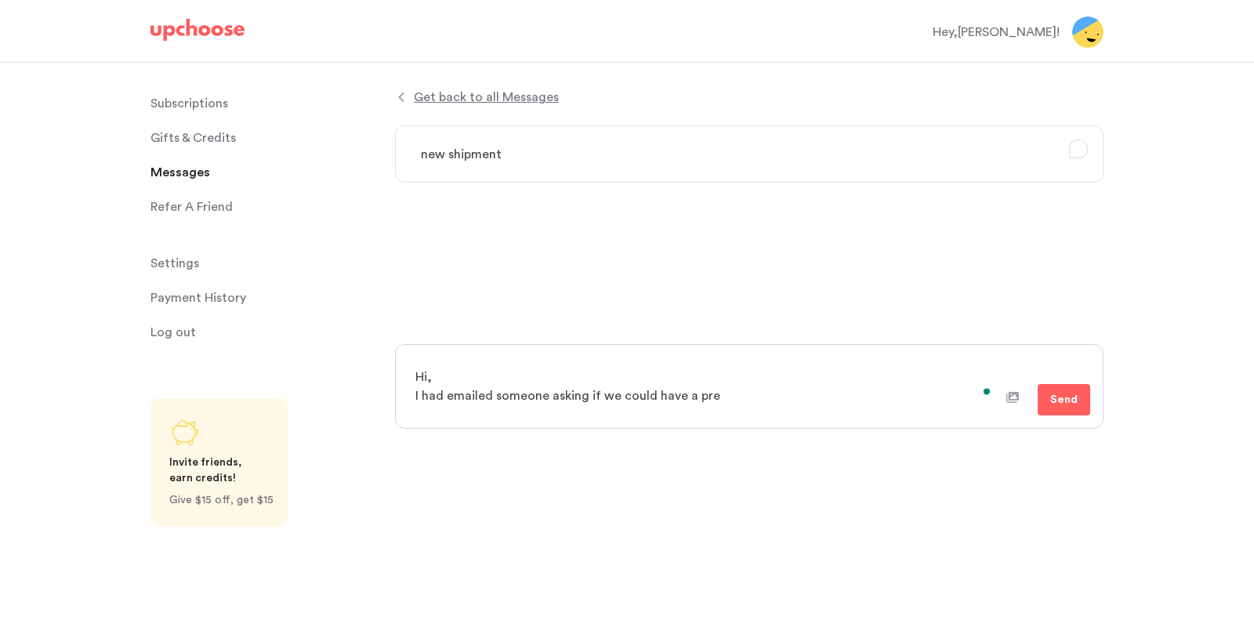
type textarea "x"
type textarea "Hi, I had emailed someone asking if we could have a prev"
type textarea "x"
type textarea "Hi, I had emailed someone asking if we could have a previe"
type textarea "x"
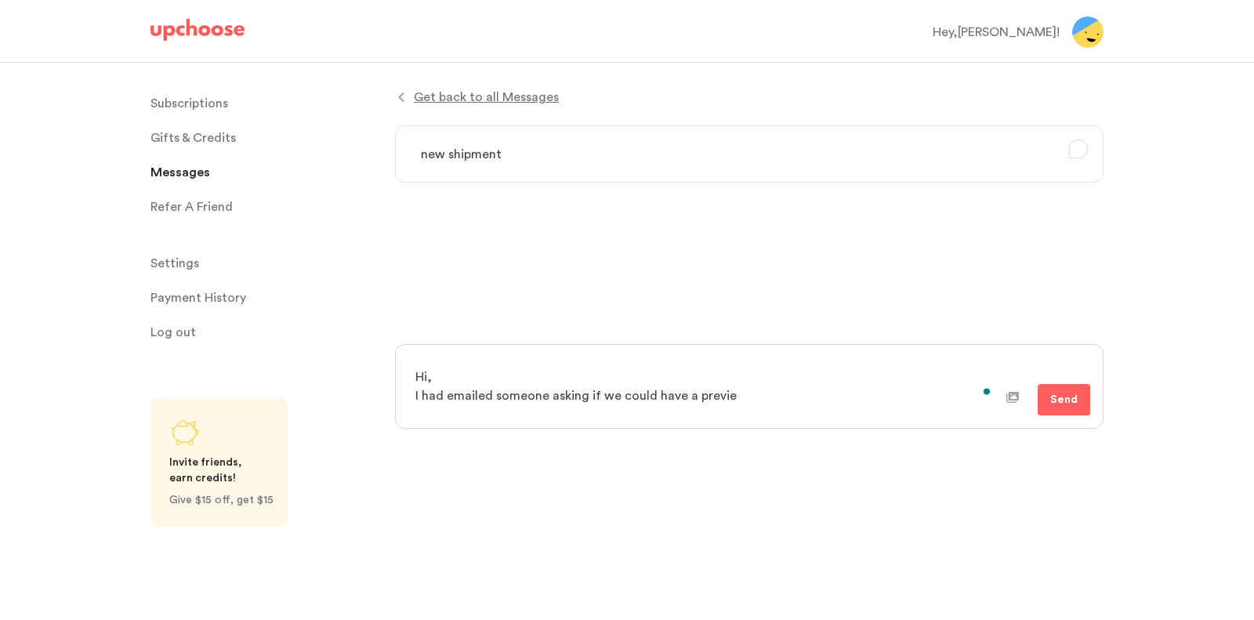
type textarea "Hi, I had emailed someone asking if we could have a preview"
type textarea "x"
type textarea "Hi, I had emailed someone asking if we could have a preview o"
type textarea "x"
type textarea "Hi, I had emailed someone asking if we could have a preview of"
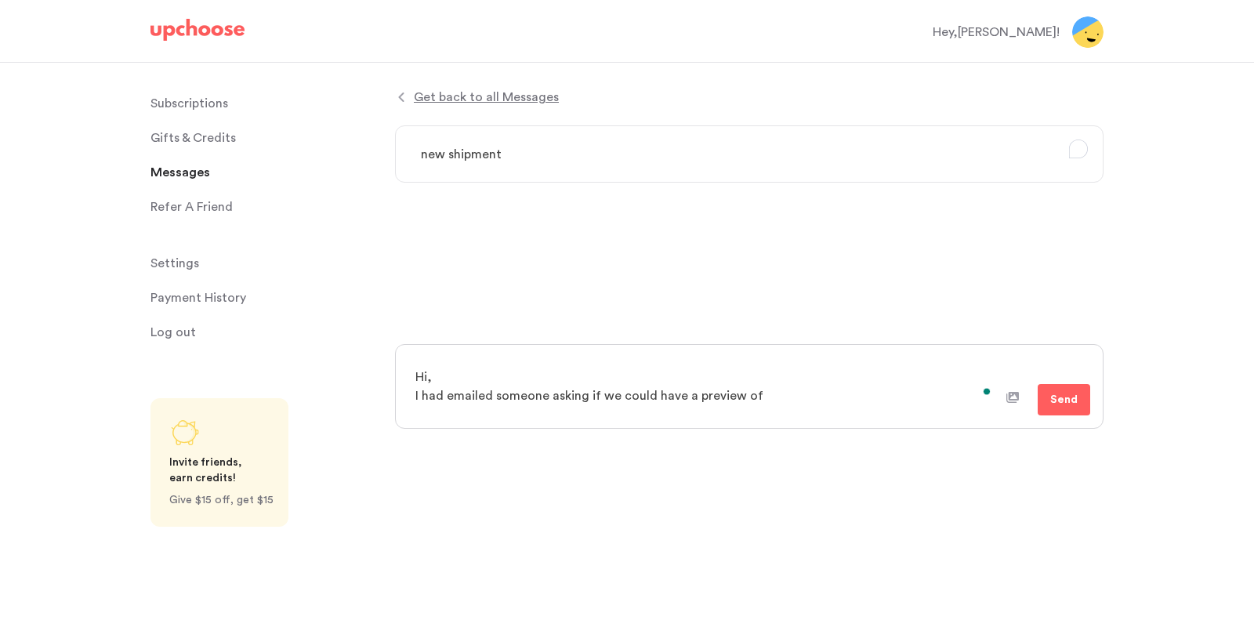
type textarea "x"
type textarea "Hi, I had emailed someone asking if we could have a preview of w"
type textarea "x"
type textarea "Hi, I had emailed someone asking if we could have a preview of wha"
type textarea "x"
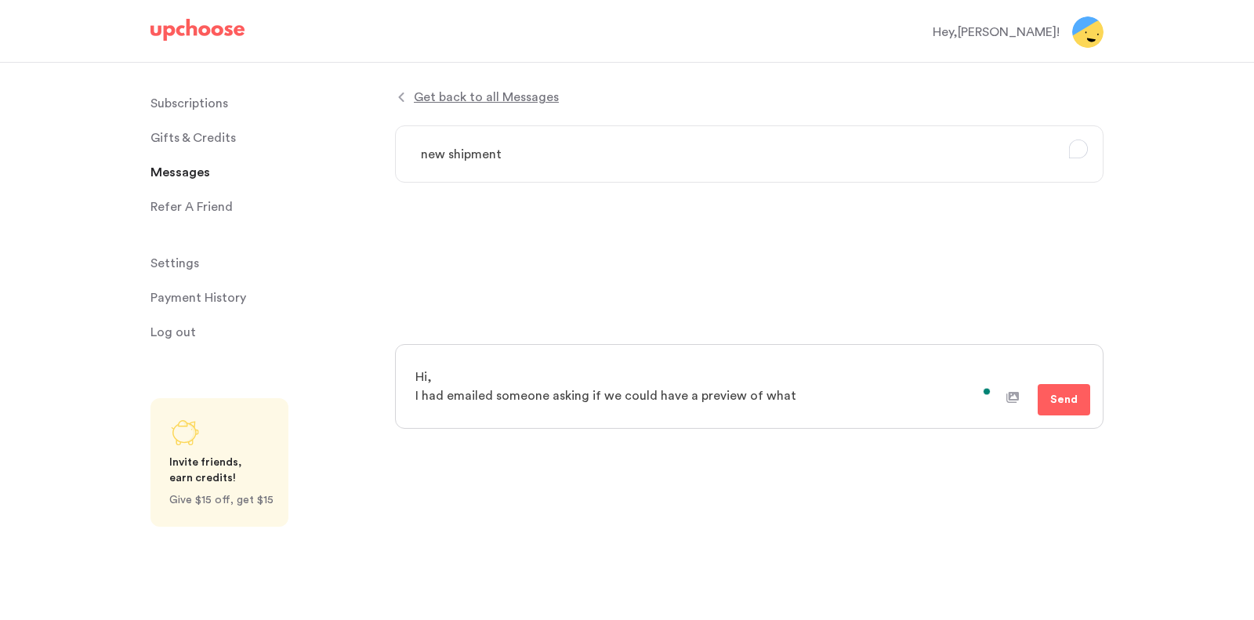
type textarea "Hi, I had emailed someone asking if we could have a preview of what"
type textarea "x"
type textarea "Hi, I had emailed someone asking if we could have a preview of what c"
type textarea "x"
type textarea "Hi, I had emailed someone asking if we could have a preview of what cl"
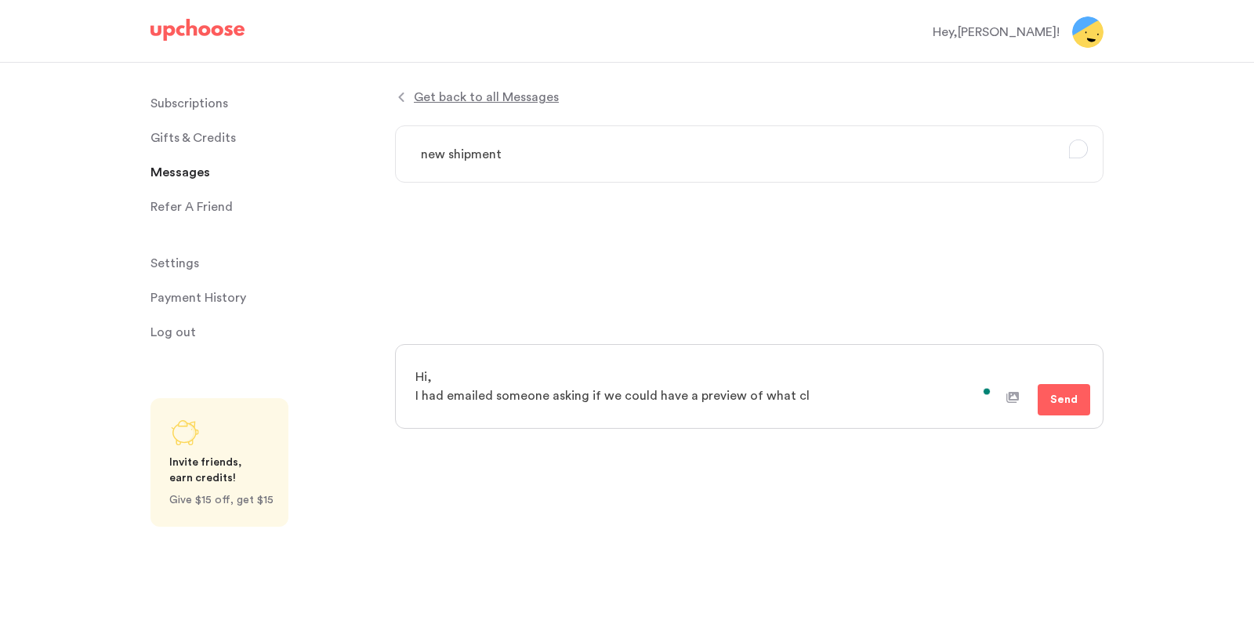
type textarea "x"
type textarea "Hi, I had emailed someone asking if we could have a preview of what clo"
type textarea "x"
type textarea "Hi, I had emailed someone asking if we could have a preview of what cloth"
type textarea "x"
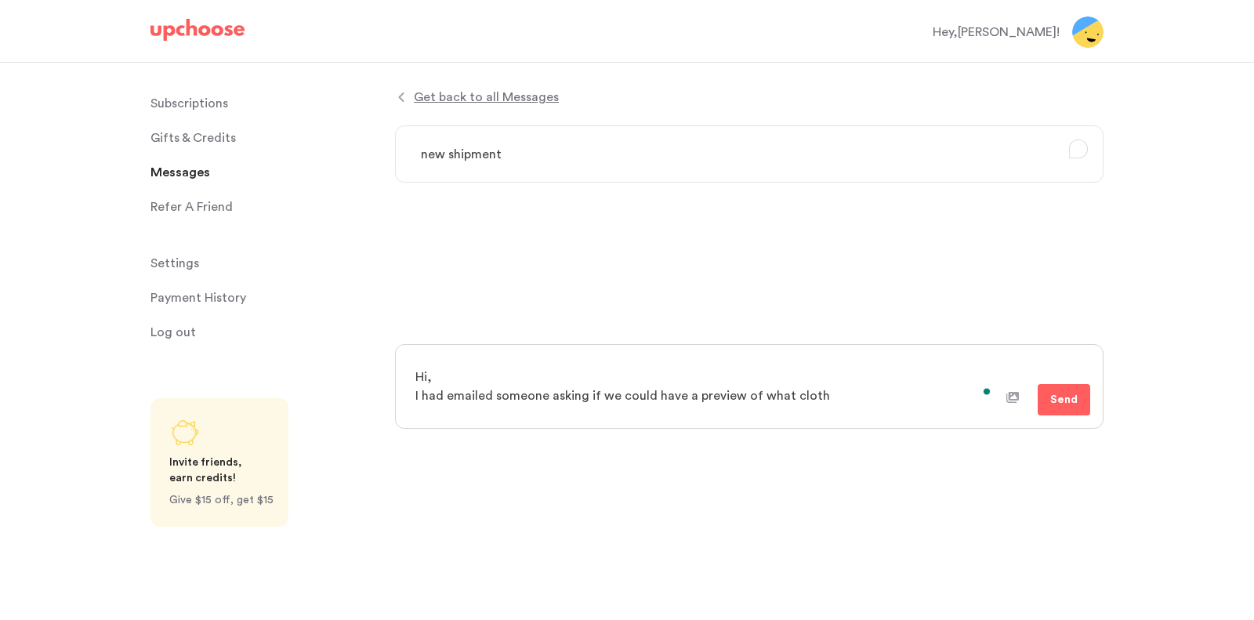
type textarea "Hi, I had emailed someone asking if we could have a preview of what clothi"
type textarea "x"
type textarea "Hi, I had emailed someone asking if we could have a preview of what clothin"
type textarea "x"
type textarea "Hi, I had emailed someone asking if we could have a preview of what clothing"
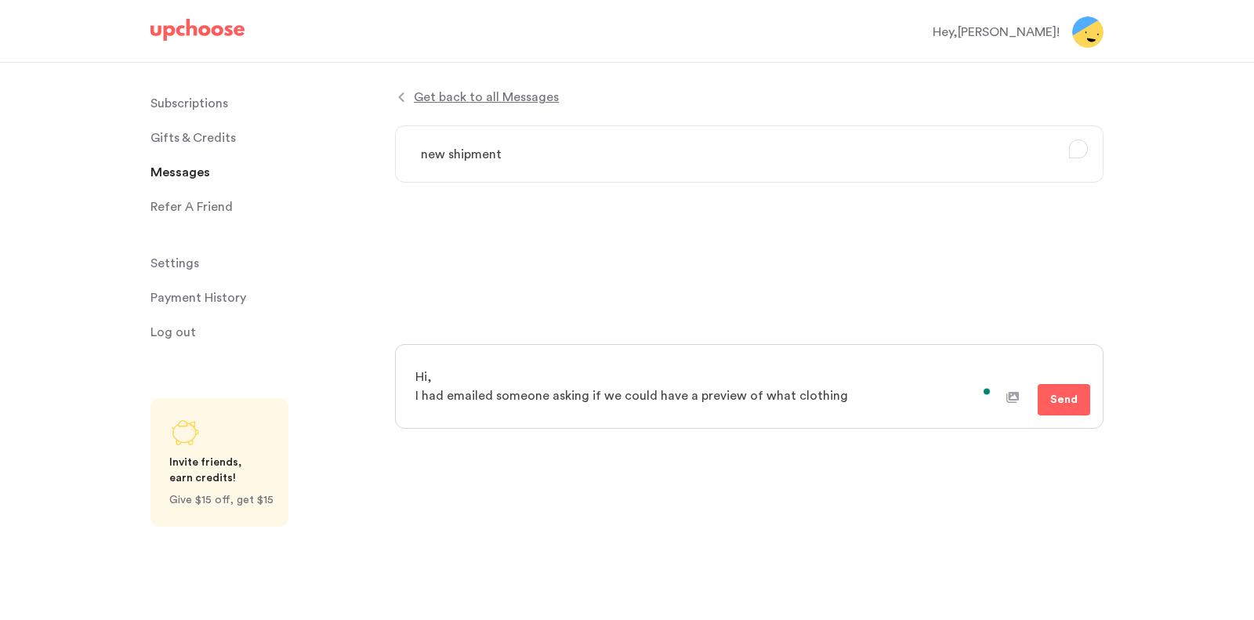
type textarea "x"
type textarea "Hi, I had emailed someone asking if we could have a preview of what clothing"
type textarea "x"
type textarea "Hi, I had emailed someone asking if we could have a preview of what clothing w"
type textarea "x"
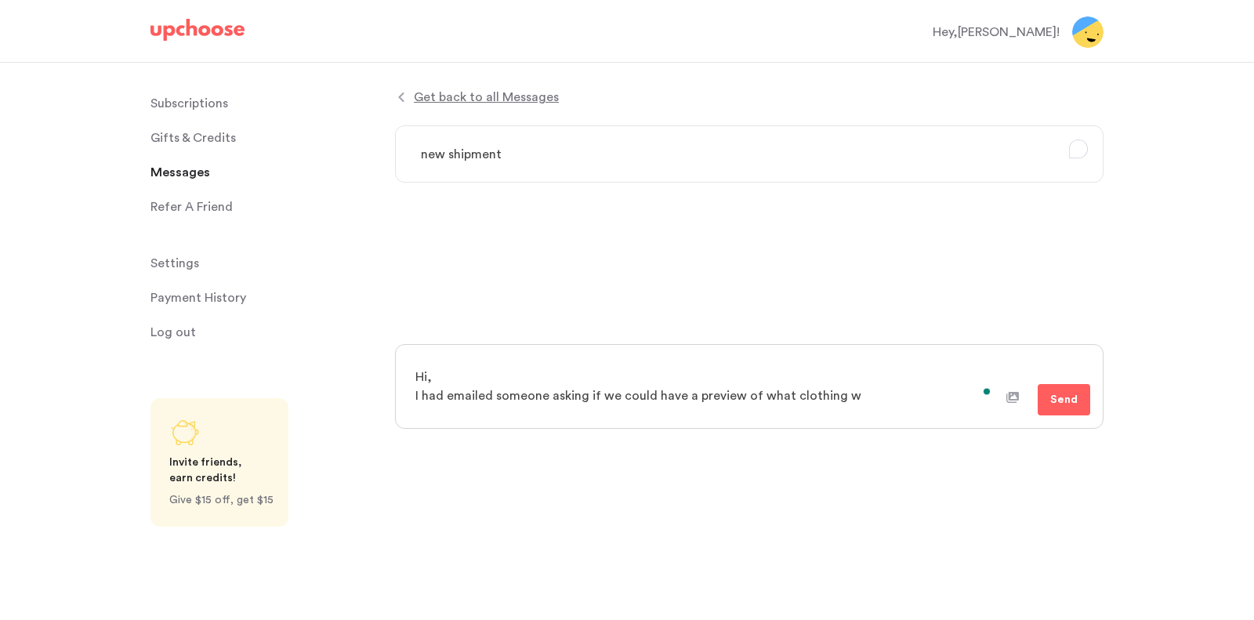
type textarea "Hi, I had emailed someone asking if we could have a preview of what clothing we"
type textarea "x"
type textarea "Hi, I had emailed someone asking if we could have a preview of what clothing we"
type textarea "x"
type textarea "Hi, I had emailed someone asking if we could have a preview of what clothing we…"
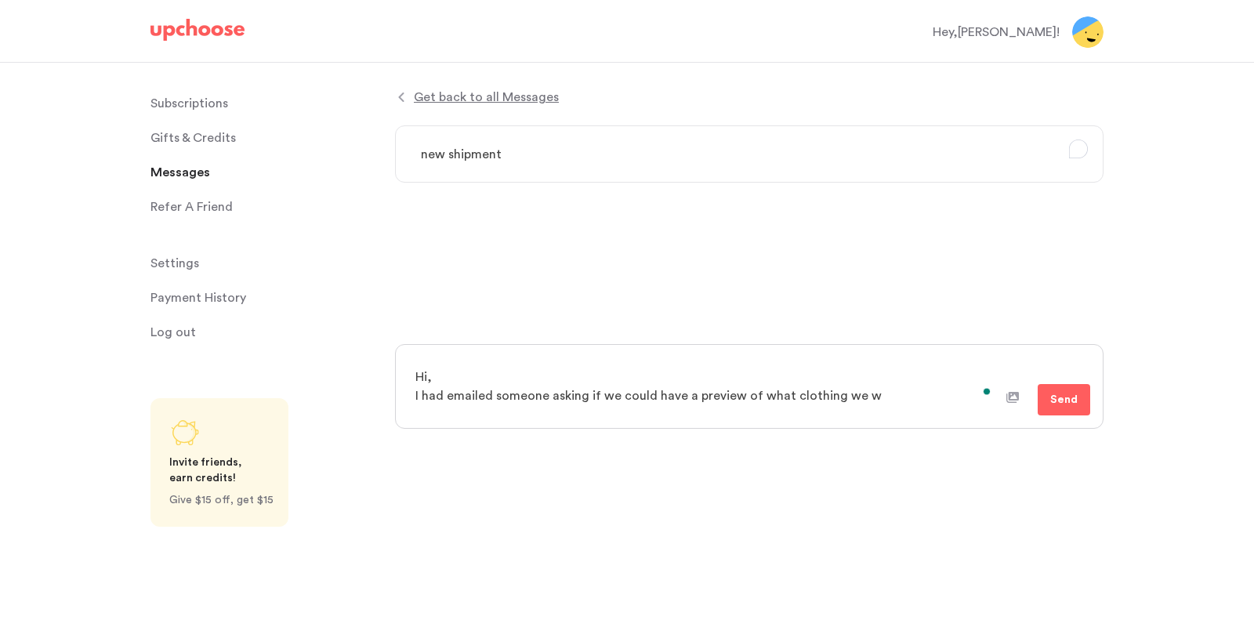
type textarea "x"
type textarea "Hi, I had emailed someone asking if we could have a preview of what clothing we…"
type textarea "x"
type textarea "Hi, I had emailed someone asking if we could have a preview of what clothing we…"
type textarea "x"
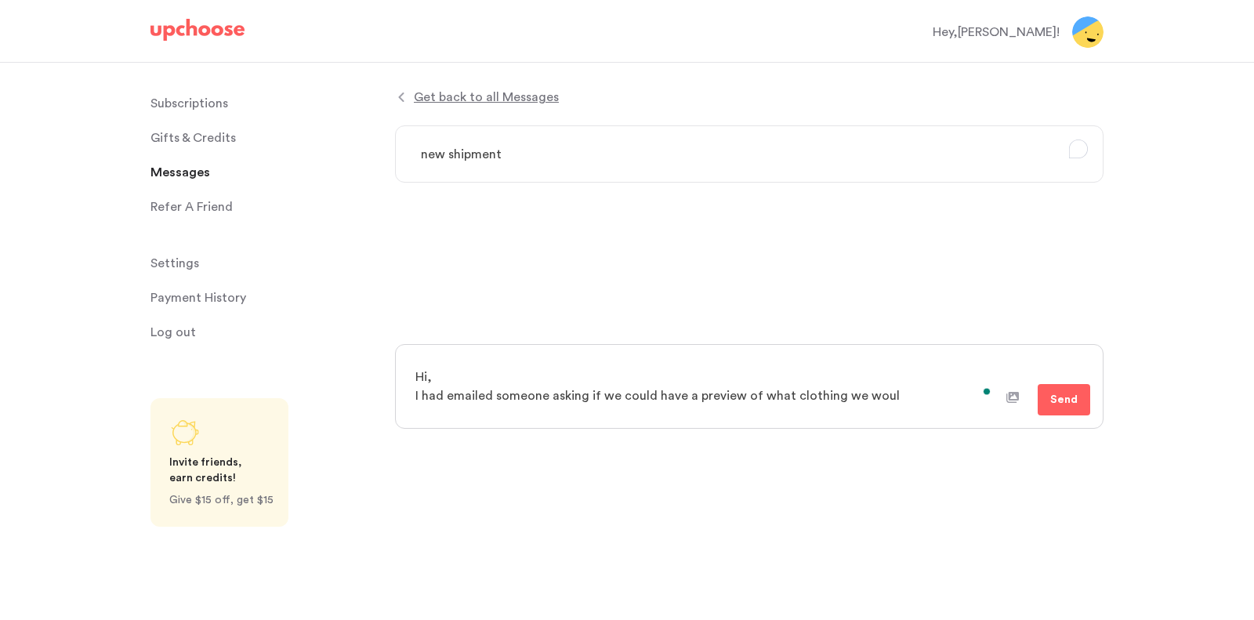
type textarea "Hi, I had emailed someone asking if we could have a preview of what clothing we…"
type textarea "x"
type textarea "Hi, I had emailed someone asking if we could have a preview of what clothing we…"
type textarea "x"
type textarea "Hi, I had emailed someone asking if we could have a preview of what clothing we…"
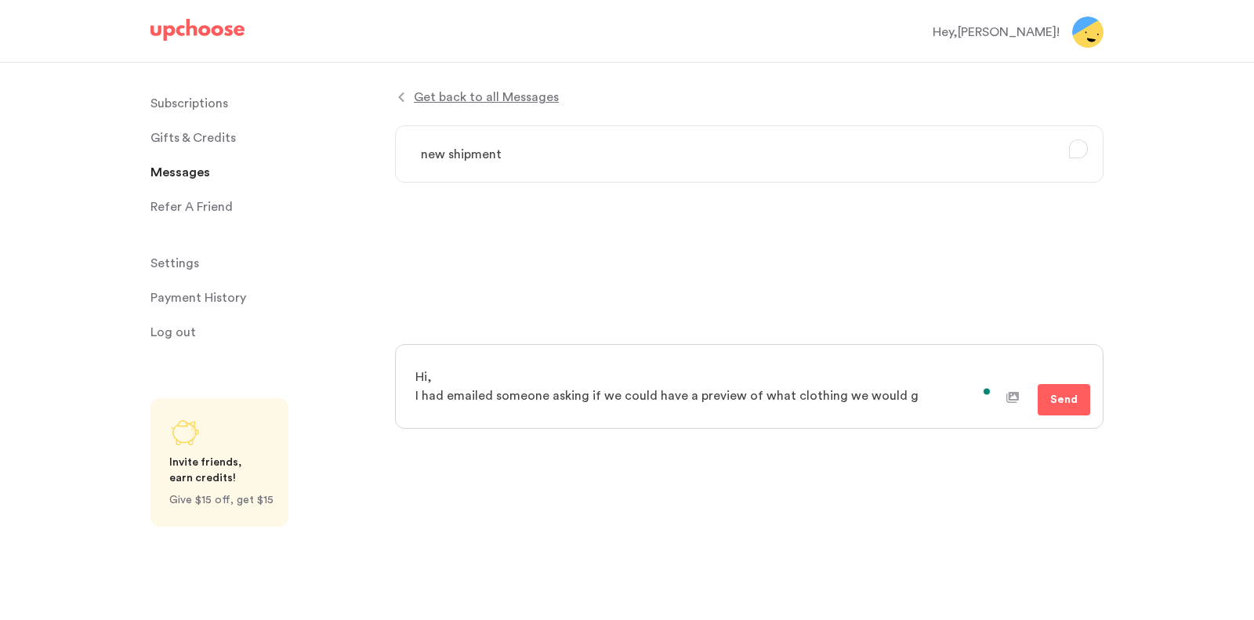
type textarea "x"
type textarea "Hi, I had emailed someone asking if we could have a preview of what clothing we…"
type textarea "x"
type textarea "Hi, I had emailed someone asking if we could have a preview of what clothing we…"
type textarea "x"
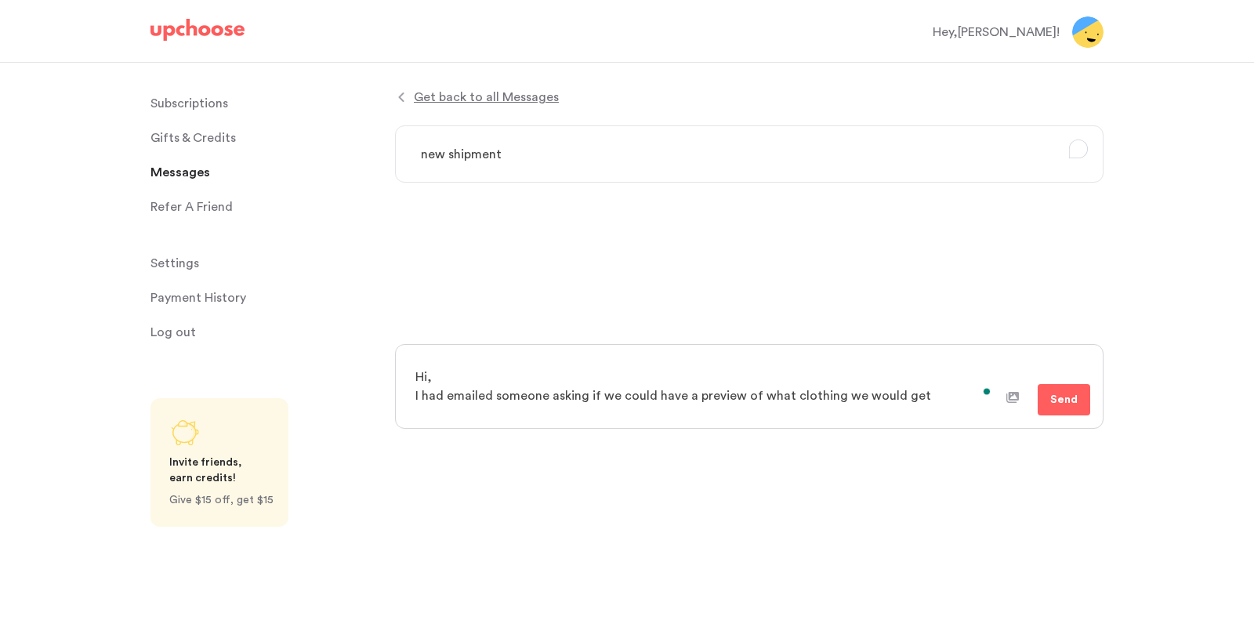
type textarea "Hi, I had emailed someone asking if we could have a preview of what clothing we…"
type textarea "x"
type textarea "Hi, I had emailed someone asking if we could have a preview of what clothing we…"
type textarea "x"
type textarea "Hi, I had emailed someone asking if we could have a preview of what clothing we…"
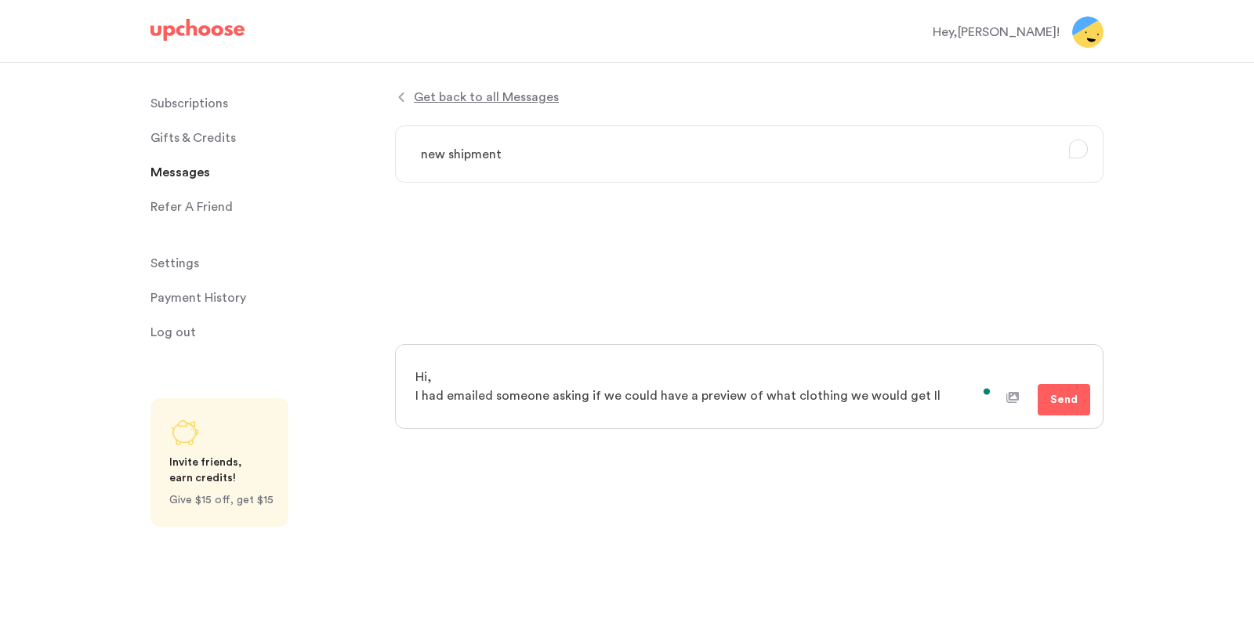
type textarea "x"
type textarea "Hi, I had emailed someone asking if we could have a preview of what clothing we…"
type textarea "x"
type textarea "Hi, I had emailed someone asking if we could have a preview of what clothing we…"
type textarea "x"
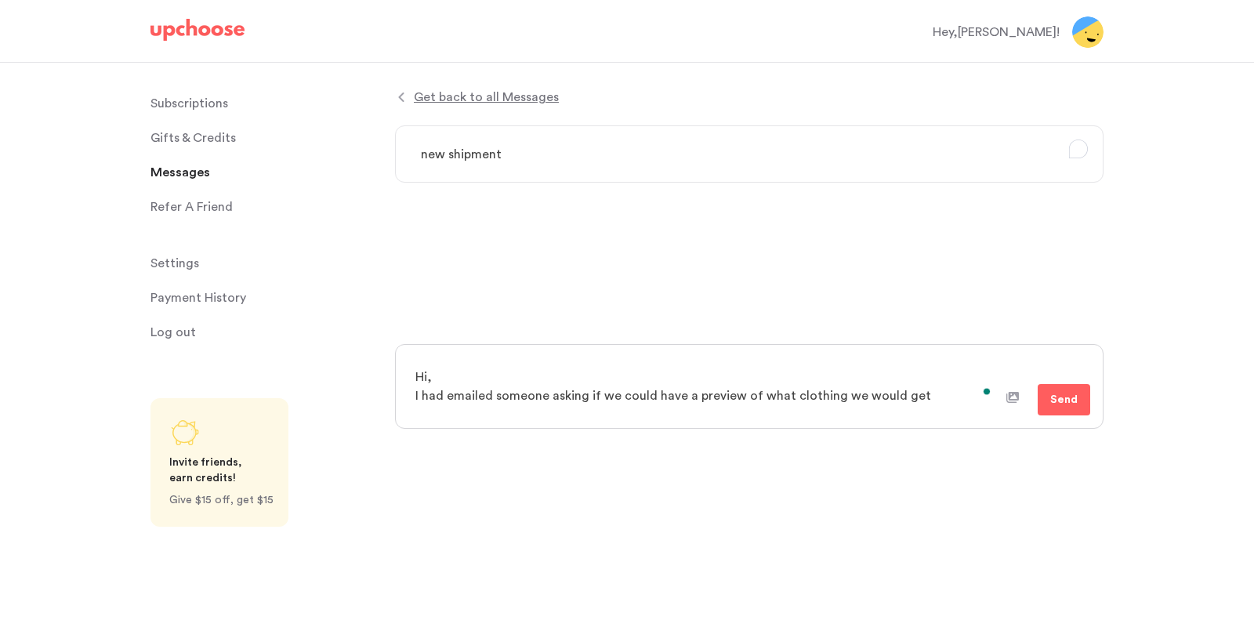
type textarea "Hi, I had emailed someone asking if we could have a preview of what clothing we…"
type textarea "x"
type textarea "Hi, I had emailed someone asking if we could have a preview of what clothing we…"
type textarea "x"
type textarea "Hi, I had emailed someone asking if we could have a preview of what clothing we…"
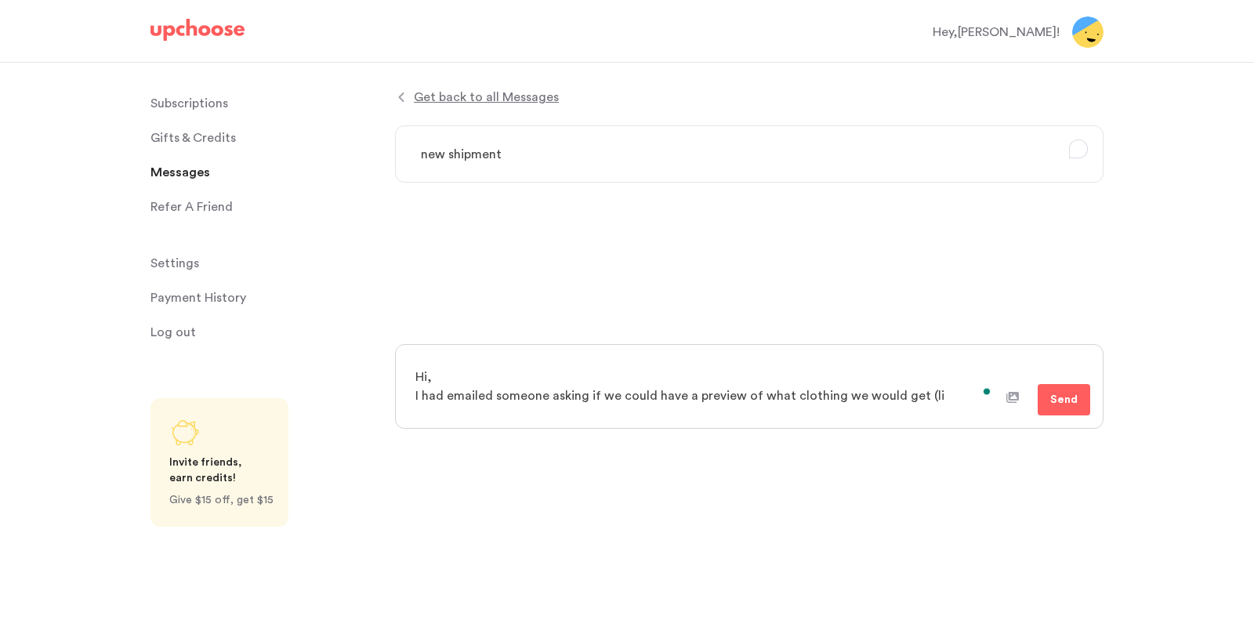
type textarea "x"
type textarea "Hi, I had emailed someone asking if we could have a preview of what clothing we…"
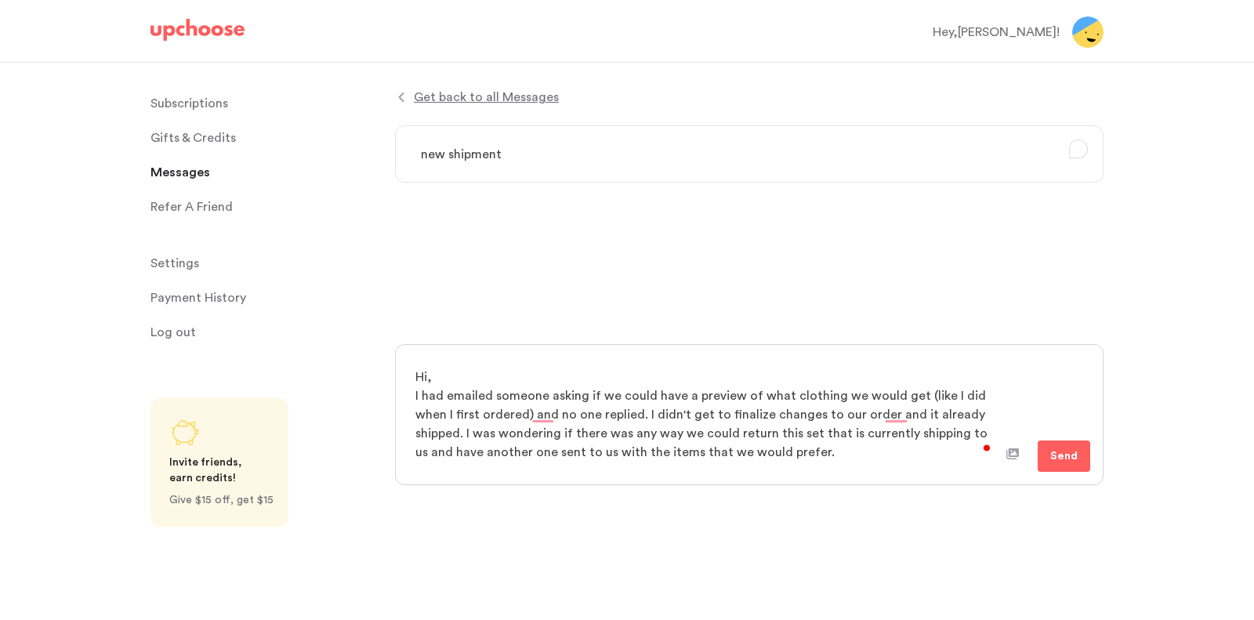
click at [1011, 451] on icon at bounding box center [1012, 453] width 13 height 11
click at [0, 0] on input "file" at bounding box center [0, 0] width 0 height 0
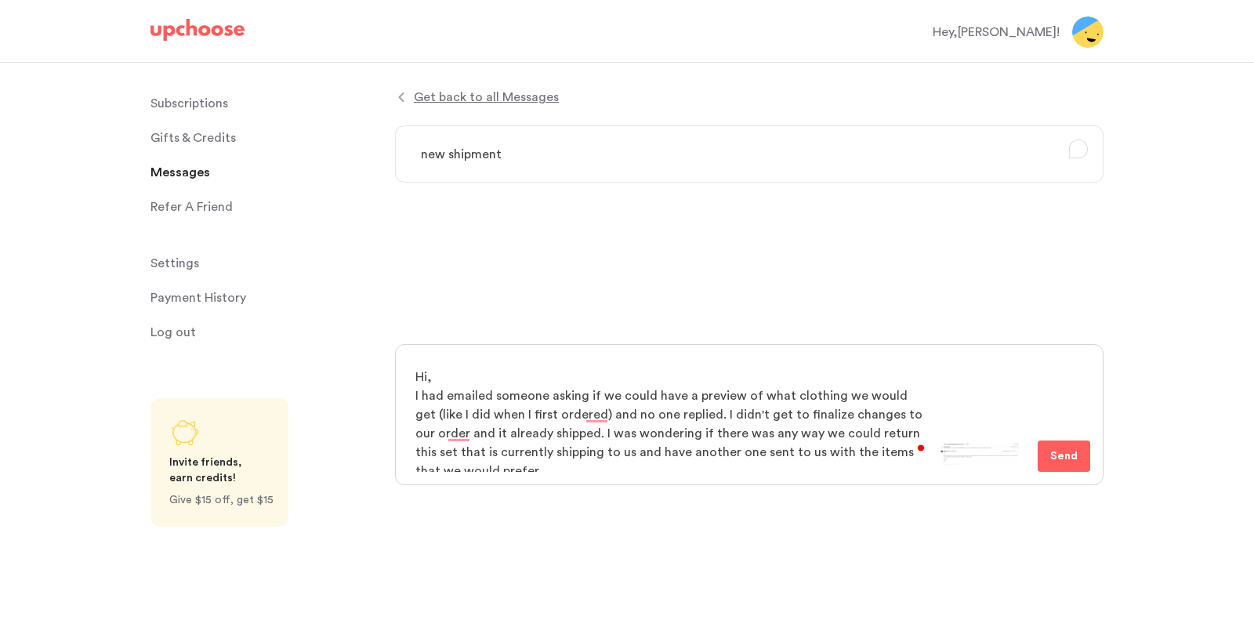
click at [730, 462] on textarea "Hi, I had emailed someone asking if we could have a preview of what clothing we…" at bounding box center [672, 414] width 535 height 114
click at [540, 393] on textarea "Hi, I had emailed someone asking if we could have a preview of what clothing we…" at bounding box center [672, 414] width 535 height 114
click at [545, 393] on textarea "Hi, I had emailed someone asking if we could have a preview of what clothing we…" at bounding box center [672, 414] width 535 height 114
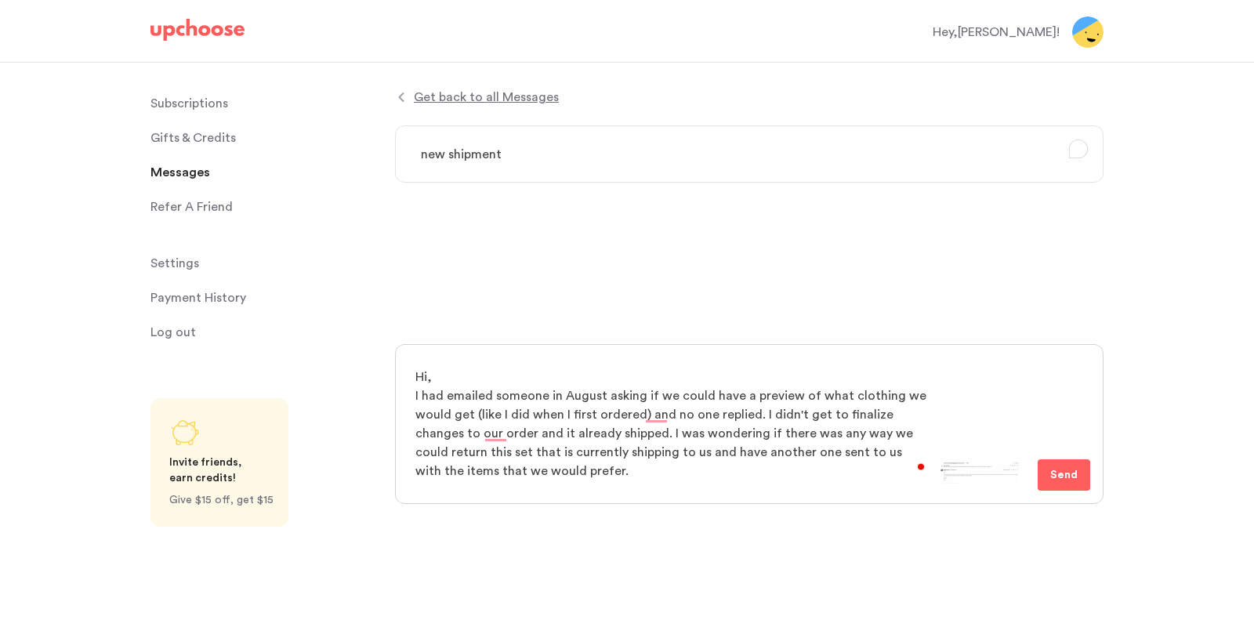
click at [625, 438] on textarea "Hi, I had emailed someone in August asking if we could have a preview of what c…" at bounding box center [672, 423] width 535 height 133
click at [470, 417] on textarea "Hi, I had emailed someone in August asking if we could have a preview of what c…" at bounding box center [672, 423] width 535 height 133
click at [625, 484] on textarea "Hi, I had emailed someone in August asking if we could have a preview of what c…" at bounding box center [672, 423] width 535 height 133
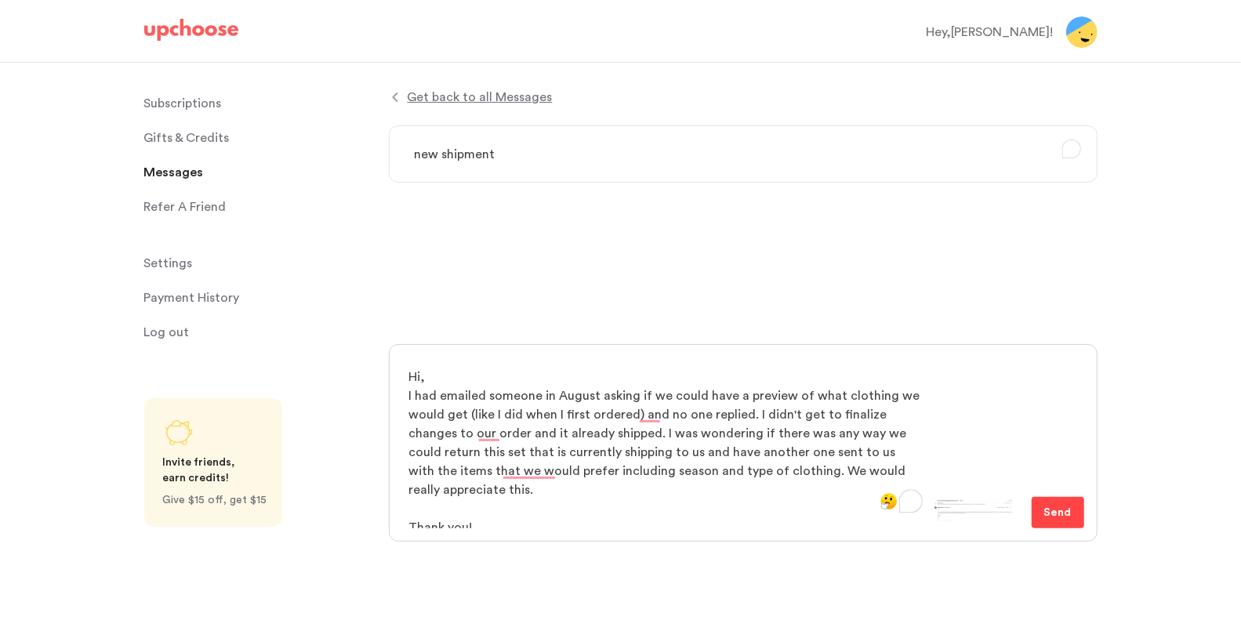
click at [1066, 514] on span "Send" at bounding box center [1057, 512] width 27 height 19
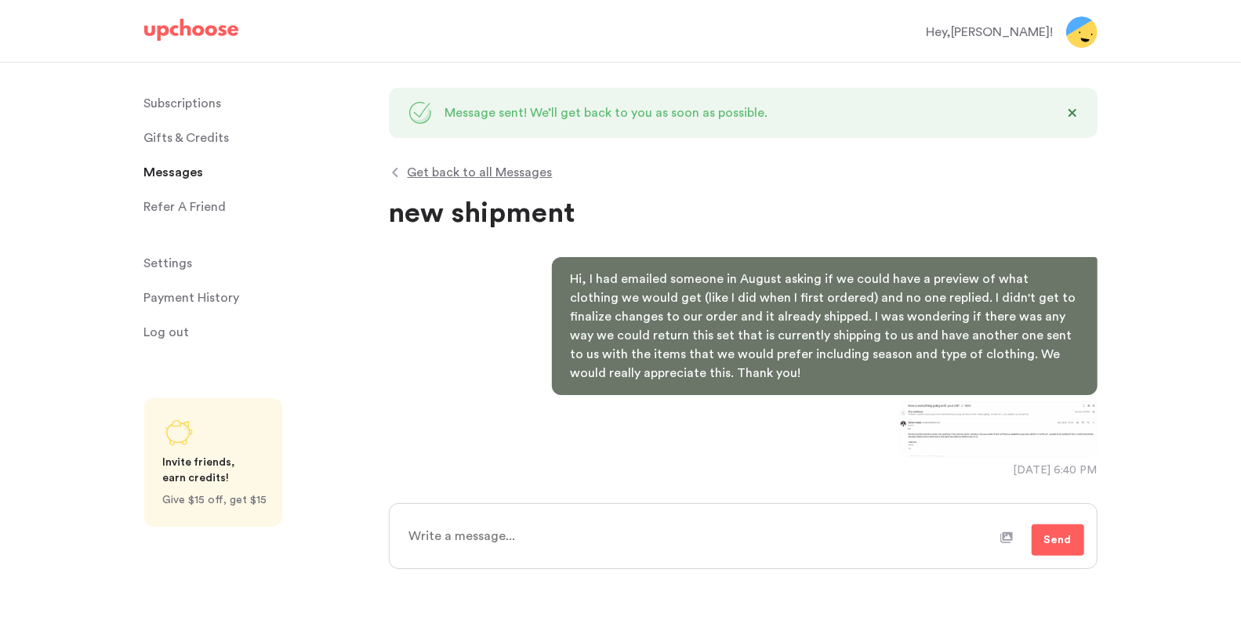
click at [991, 448] on img at bounding box center [998, 429] width 198 height 56
